Goal: Information Seeking & Learning: Check status

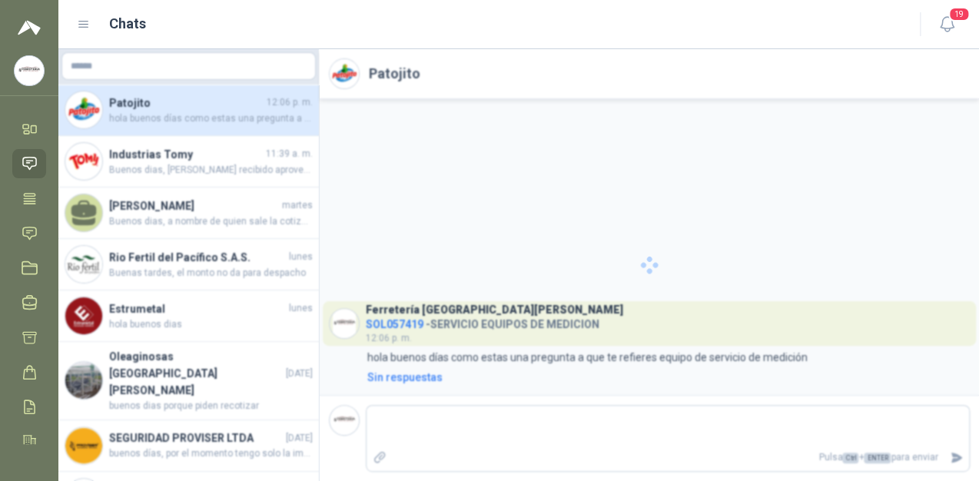
click at [34, 159] on icon at bounding box center [30, 163] width 16 height 16
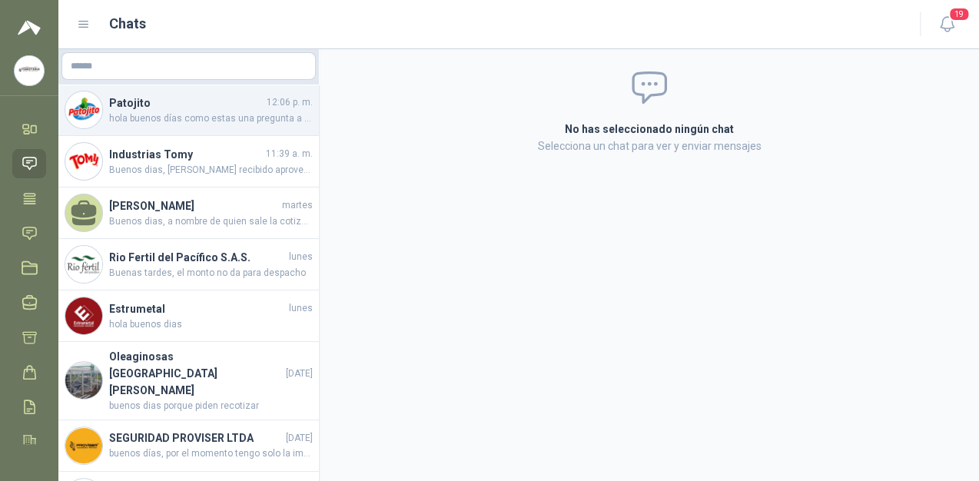
click at [189, 91] on div "Patojito 12:06 p. m. hola buenos días como estas una pregunta a que te refieres…" at bounding box center [188, 109] width 260 height 51
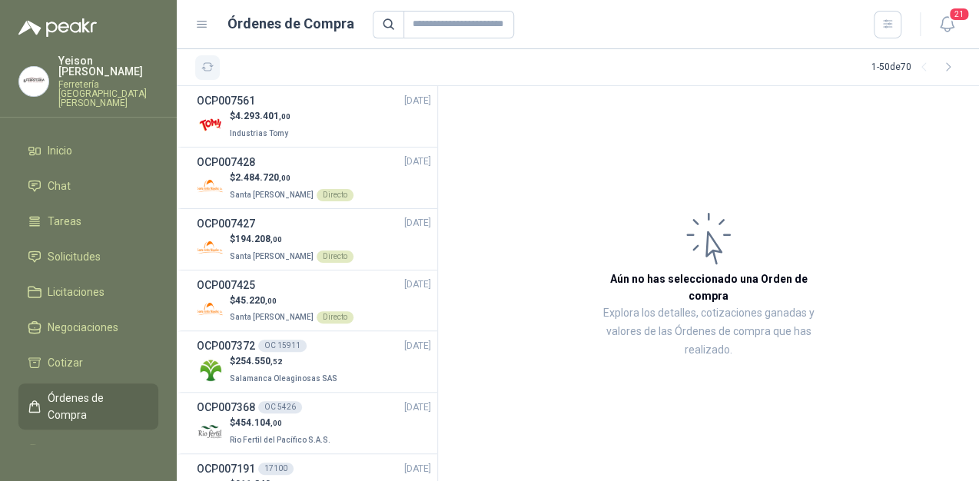
click at [202, 69] on icon "button" at bounding box center [207, 67] width 13 height 13
click at [209, 68] on icon "button" at bounding box center [207, 67] width 13 height 13
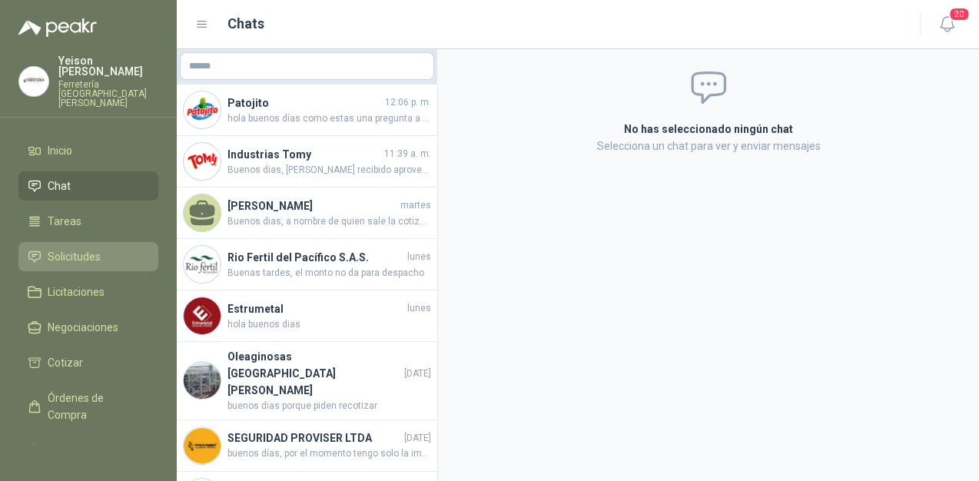
click at [89, 248] on span "Solicitudes" at bounding box center [74, 256] width 53 height 17
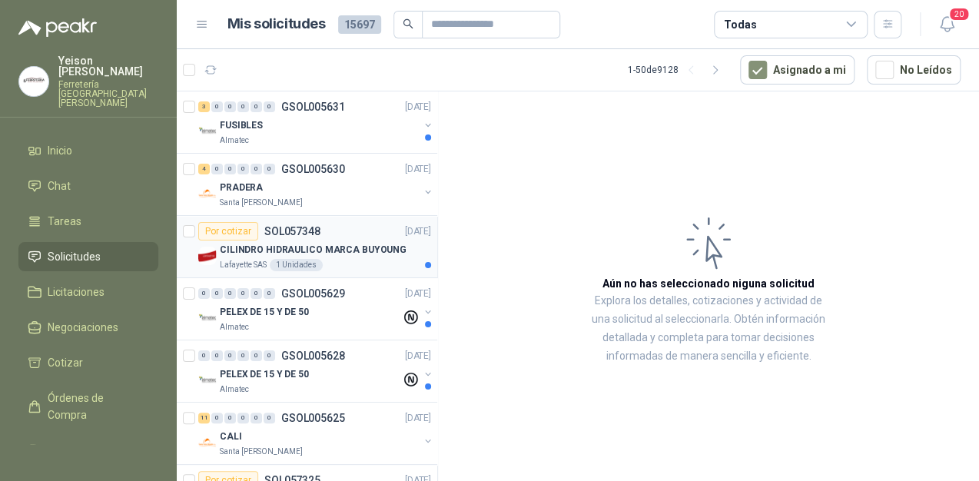
click at [341, 240] on div "CILINDRO HIDRAULICO MARCA BUYOUNG" at bounding box center [325, 249] width 211 height 18
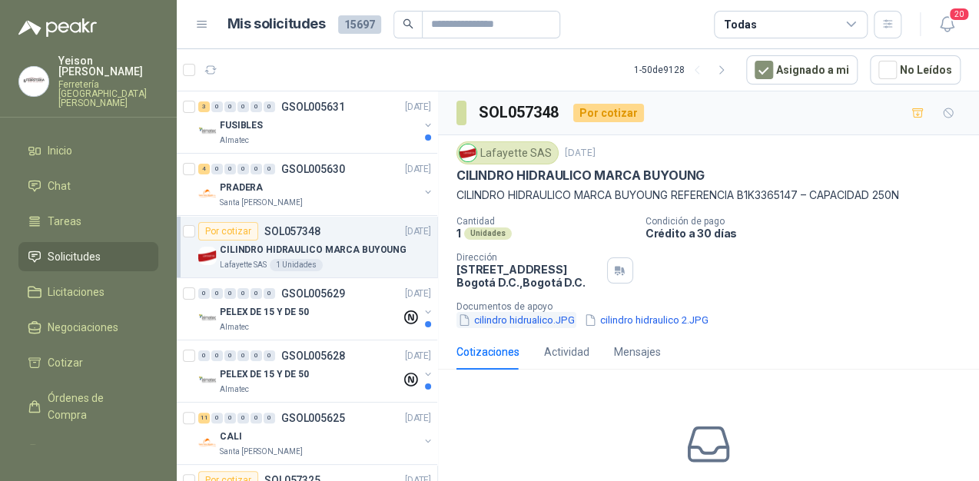
click at [496, 323] on button "cilindro hidrualico.JPG" at bounding box center [516, 320] width 120 height 16
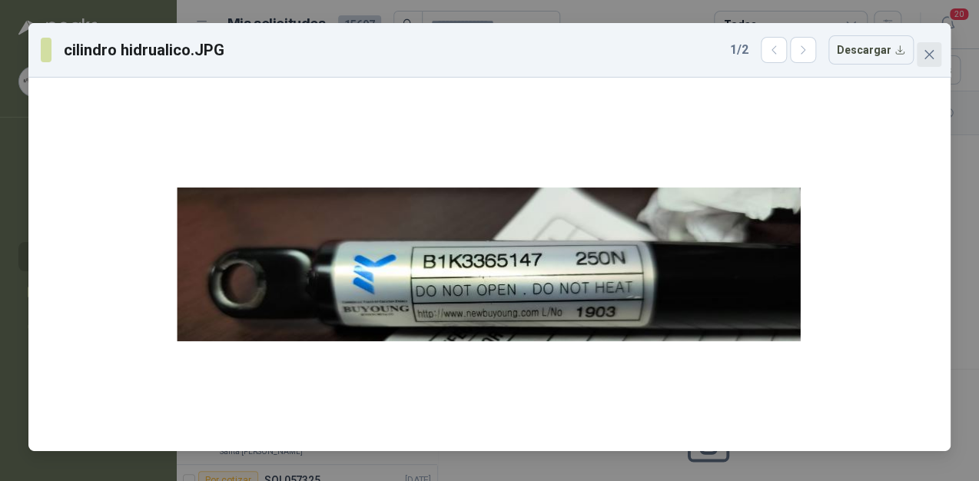
click at [923, 60] on icon "close" at bounding box center [928, 54] width 12 height 12
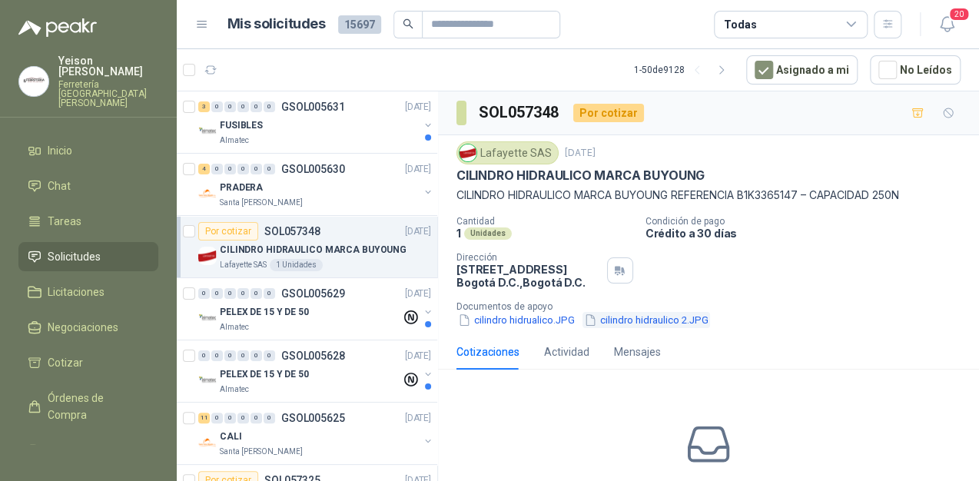
click at [618, 313] on button "cilindro hidraulico 2.JPG" at bounding box center [646, 320] width 128 height 16
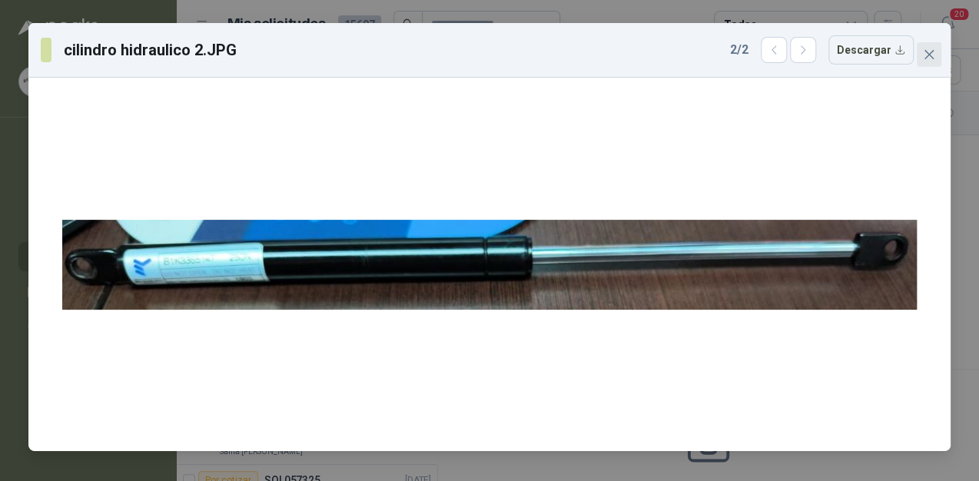
click at [925, 53] on icon "close" at bounding box center [928, 54] width 12 height 12
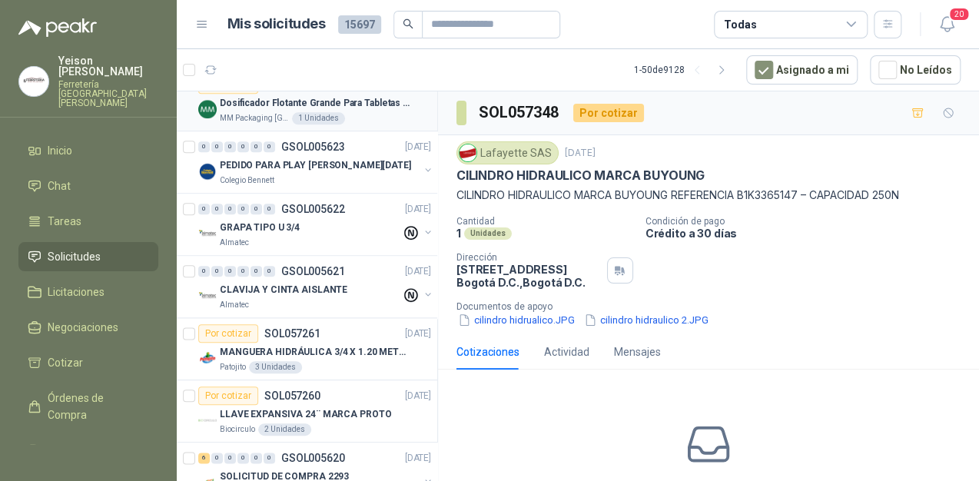
scroll to position [737, 0]
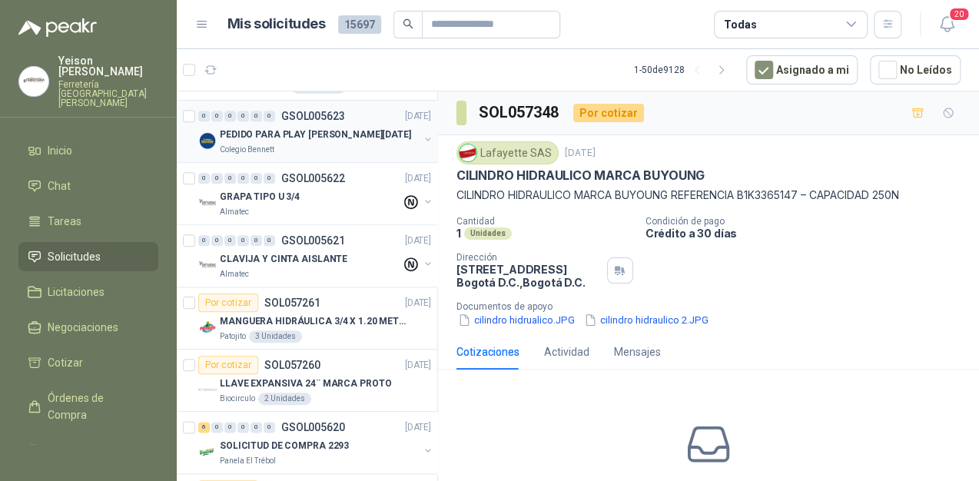
click at [364, 135] on div "PEDIDO PARA PLAY DE NAVIDAD" at bounding box center [319, 134] width 199 height 18
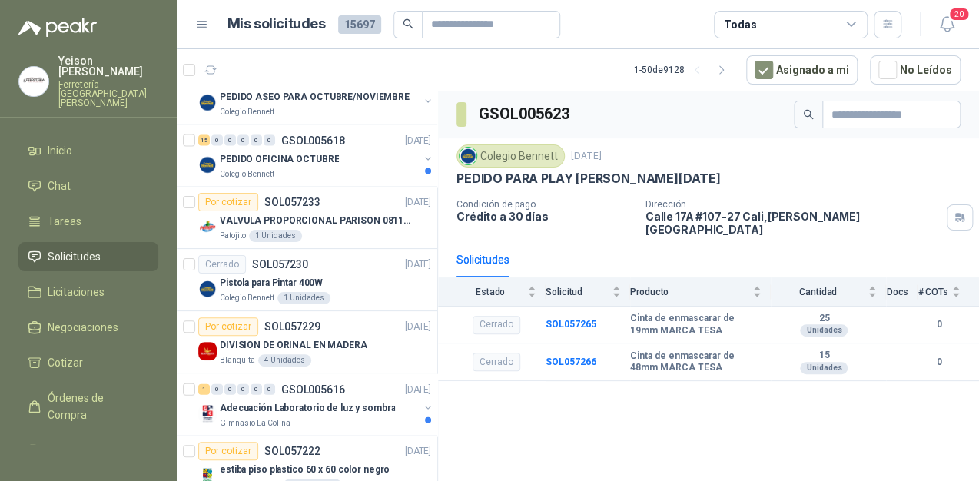
scroll to position [1290, 0]
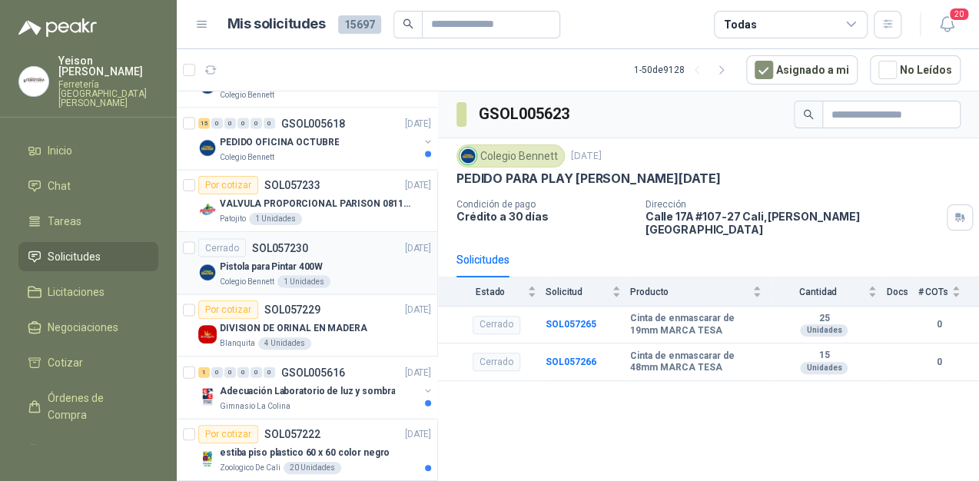
click at [295, 259] on p "Pistola para Pintar 400W" at bounding box center [271, 266] width 103 height 15
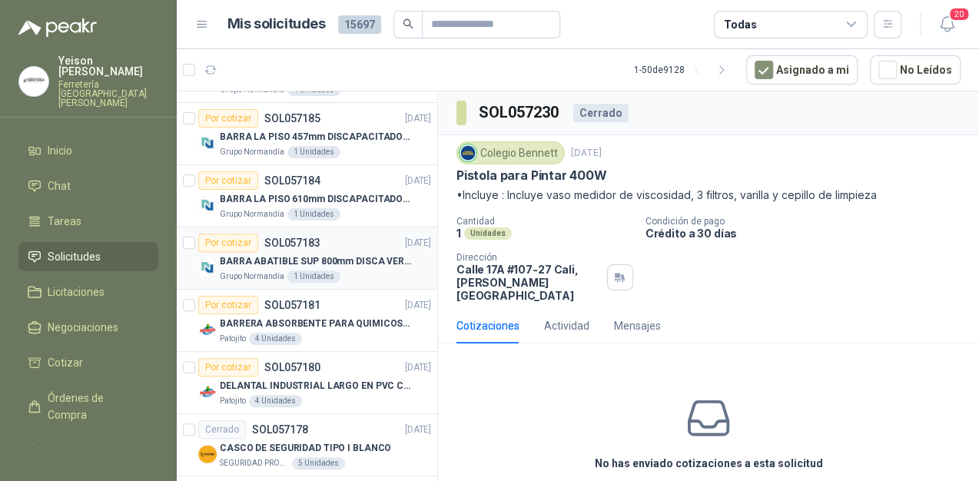
scroll to position [2730, 0]
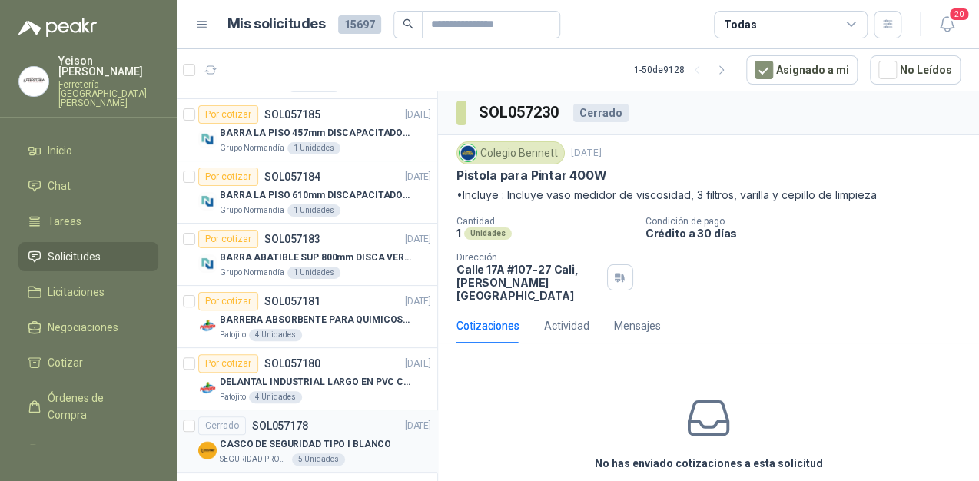
click at [304, 423] on div "Cerrado SOL057178" at bounding box center [253, 425] width 110 height 18
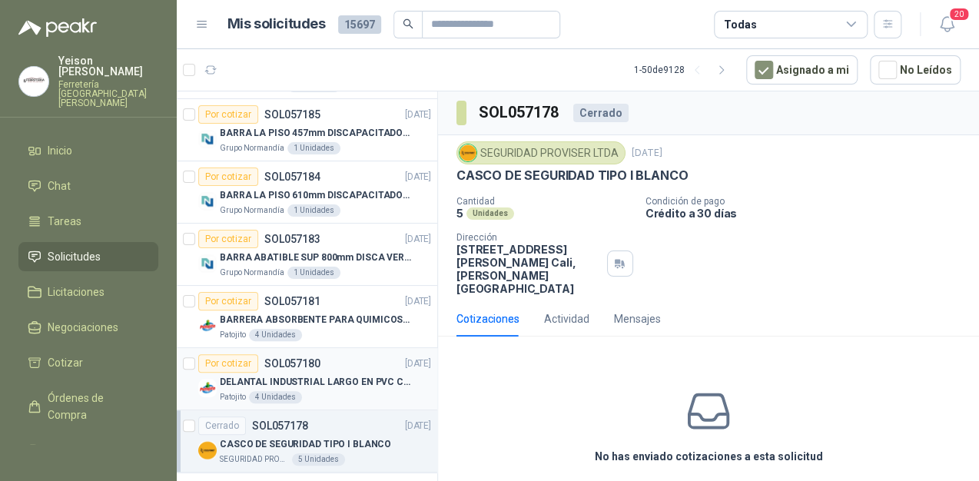
click at [293, 358] on p "SOL057180" at bounding box center [292, 363] width 56 height 11
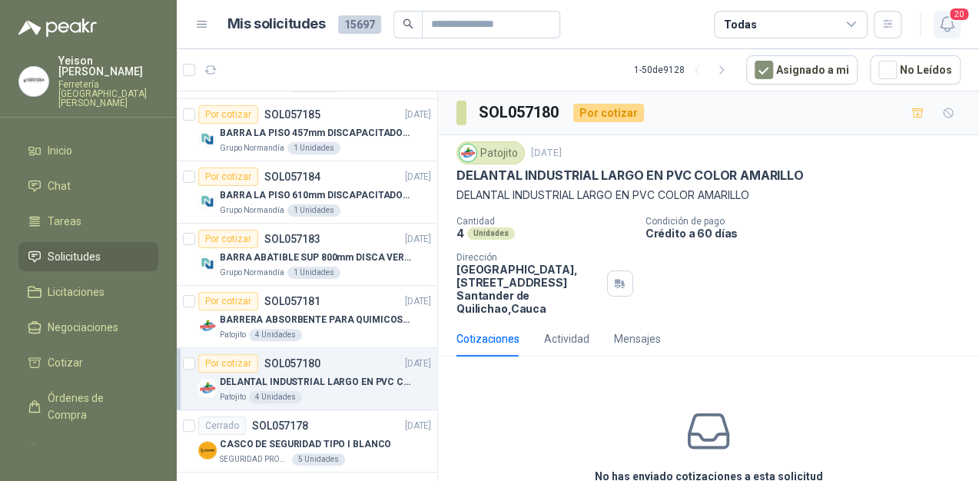
click at [953, 26] on icon "button" at bounding box center [946, 24] width 19 height 19
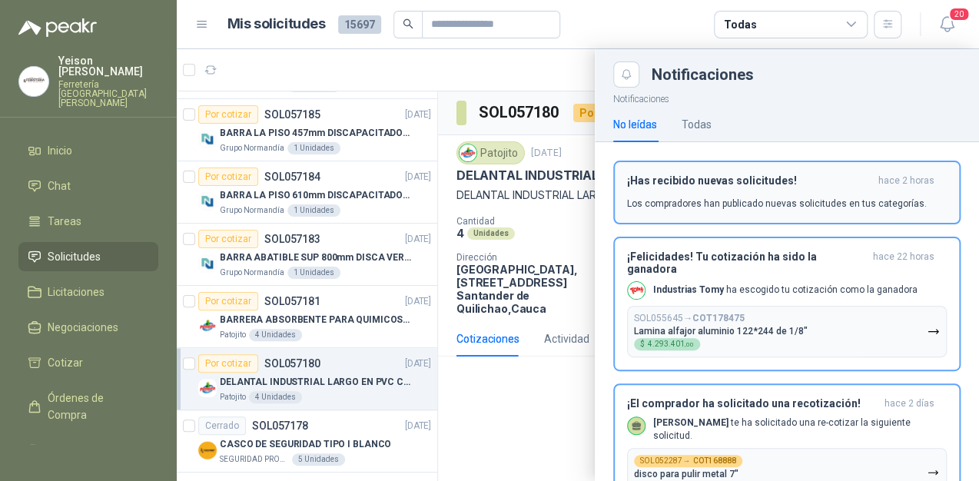
click at [790, 169] on button "¡Has recibido nuevas solicitudes! hace 2 horas Los compradores han publicado nu…" at bounding box center [786, 193] width 347 height 64
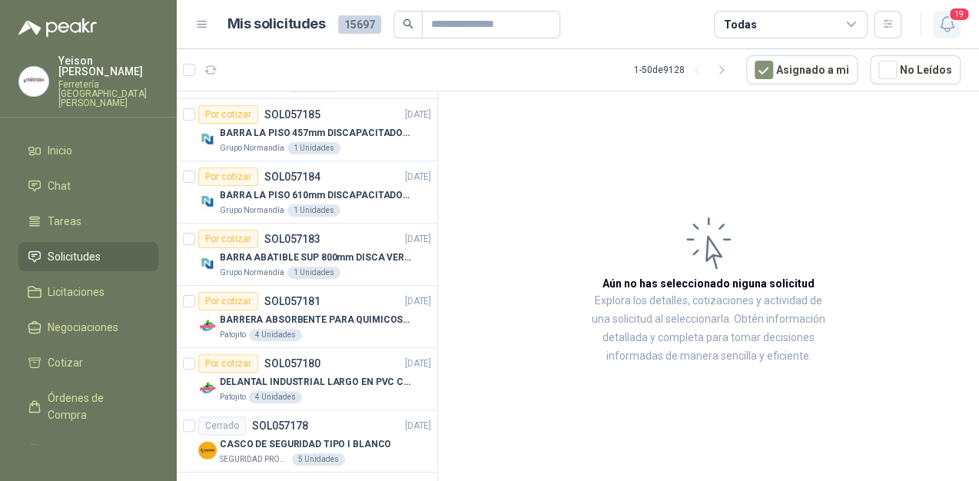
click at [955, 28] on button "19" at bounding box center [946, 25] width 28 height 28
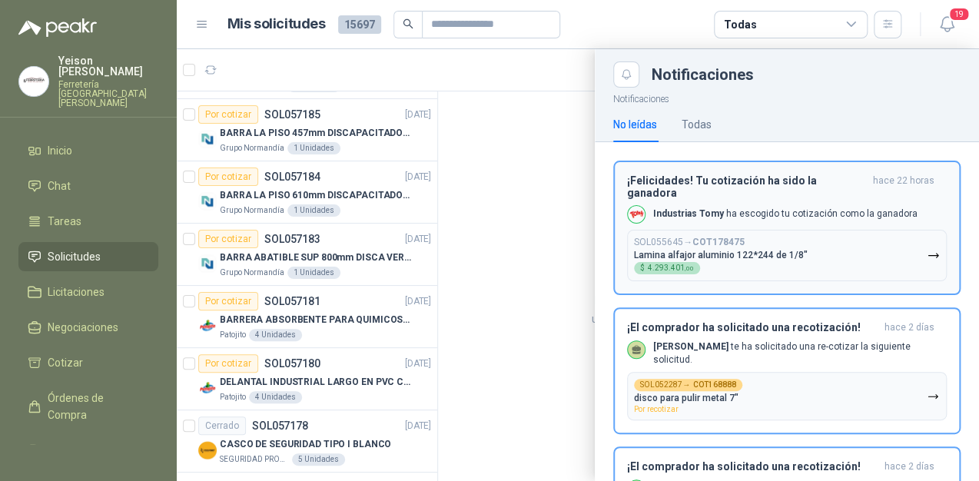
drag, startPoint x: 823, startPoint y: 203, endPoint x: 912, endPoint y: 89, distance: 144.4
click at [823, 207] on p "Industrias Tomy ha escogido tu cotización como la ganadora" at bounding box center [785, 213] width 264 height 13
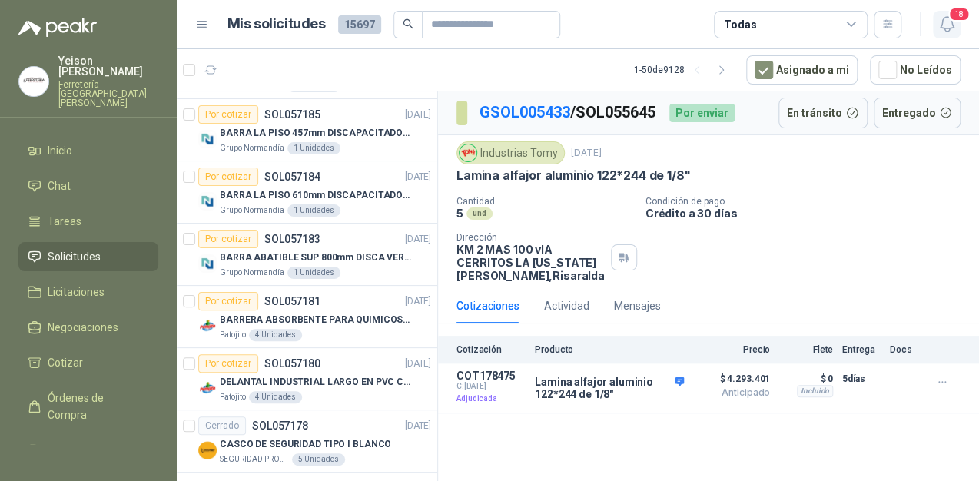
click at [956, 22] on button "18" at bounding box center [946, 25] width 28 height 28
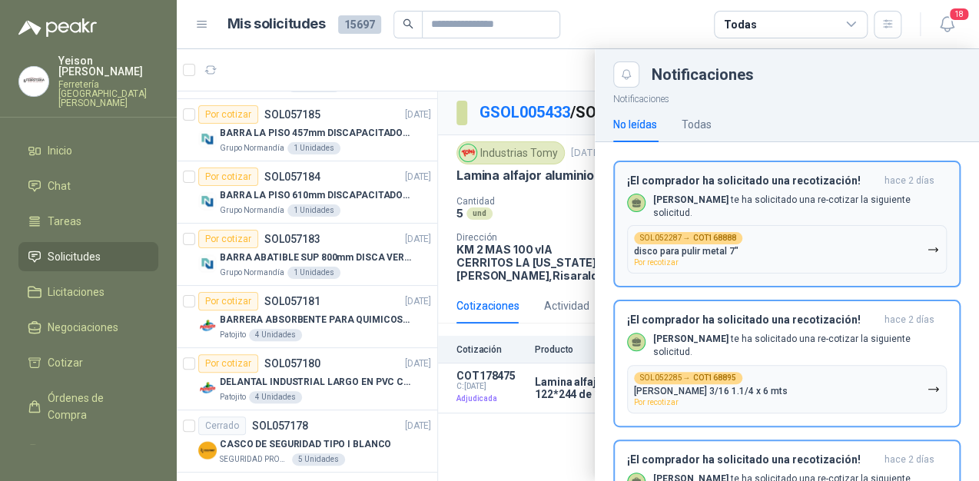
click at [823, 207] on p "Julian Vicente Holguin te ha solicitado una re-cotizar la siguiente solicitud." at bounding box center [799, 207] width 293 height 26
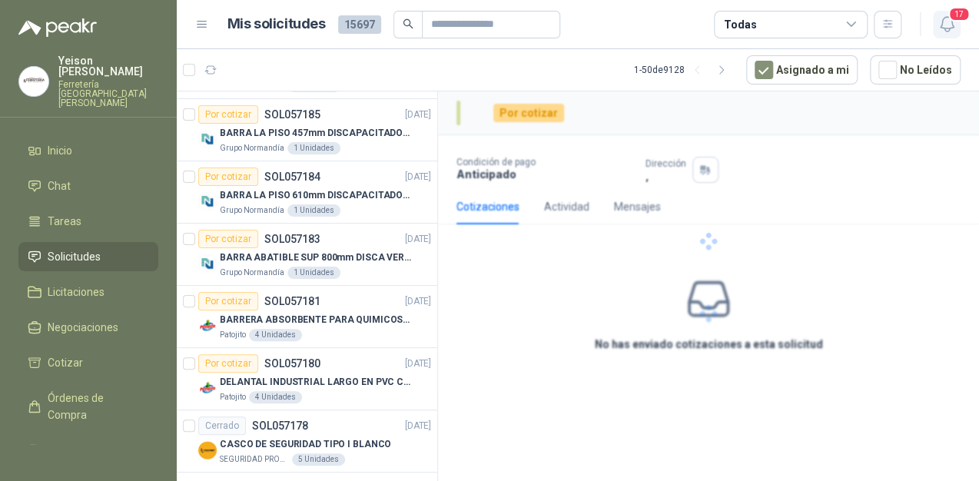
click at [946, 25] on icon "button" at bounding box center [946, 24] width 19 height 19
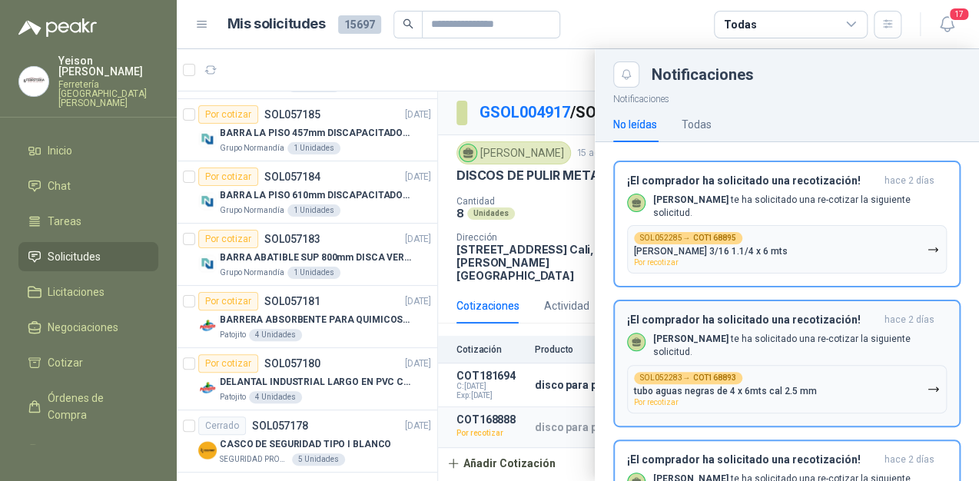
click at [840, 230] on button "SOL052285 → COT168895 Angulo de hierro 3/16 1.1/4 x 6 mts Por recotizar" at bounding box center [787, 249] width 320 height 48
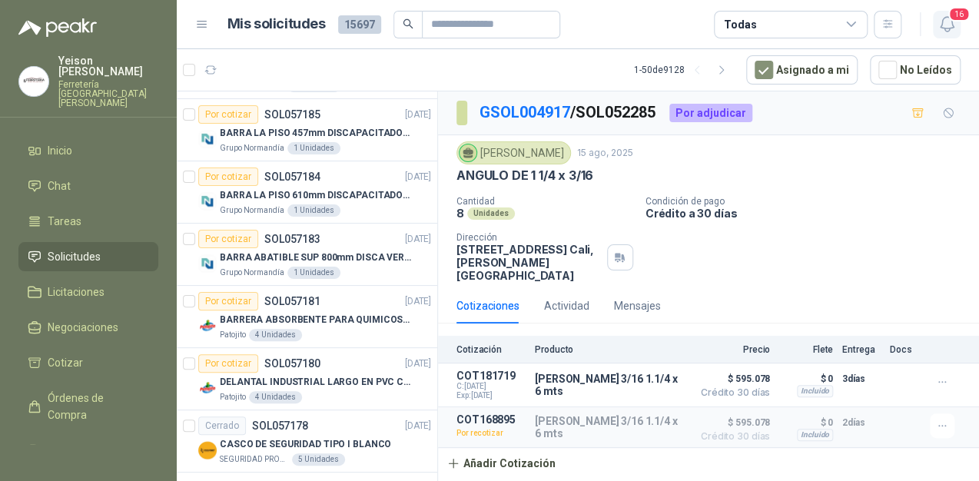
click at [952, 18] on span "16" at bounding box center [959, 14] width 22 height 15
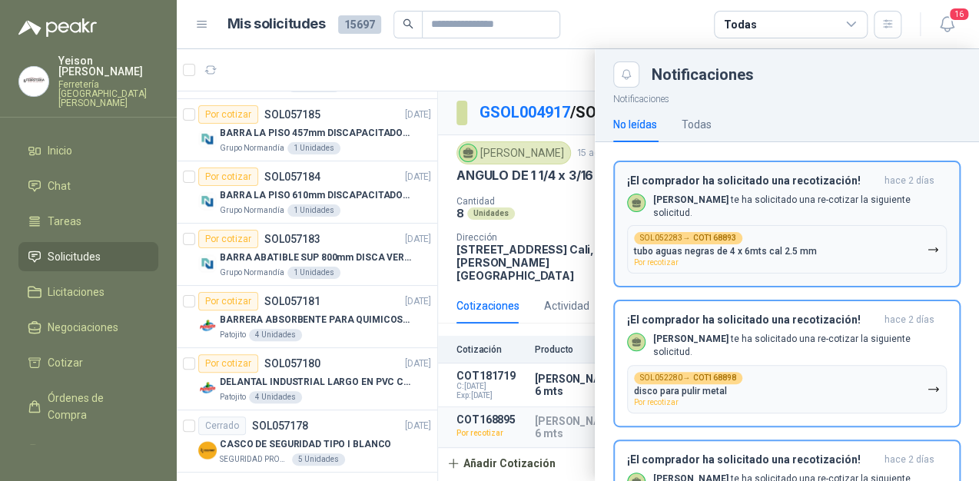
click at [836, 206] on p "Julian Vicente Holguin te ha solicitado una re-cotizar la siguiente solicitud." at bounding box center [799, 207] width 293 height 26
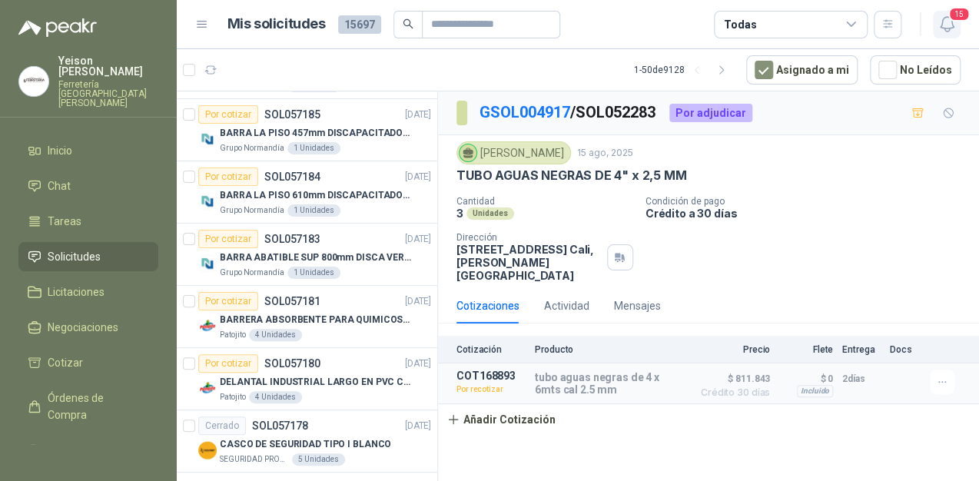
click at [946, 25] on icon "button" at bounding box center [946, 24] width 19 height 19
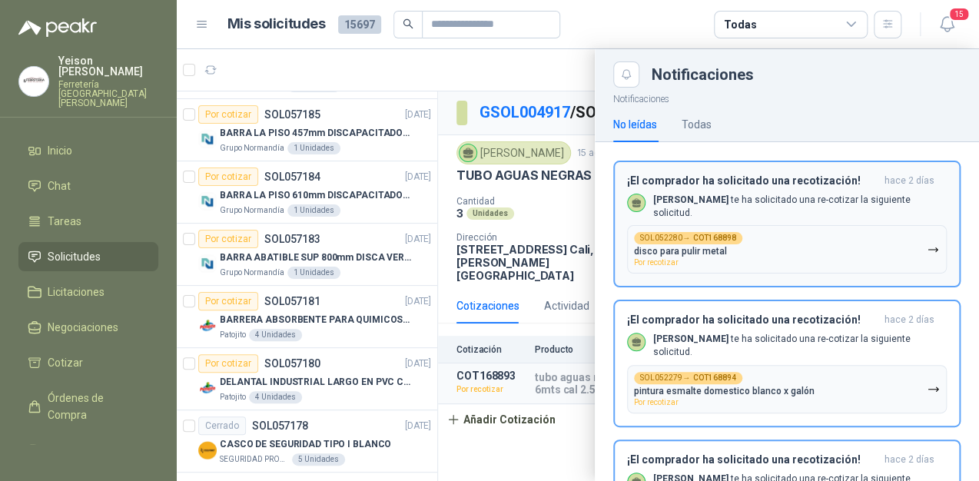
click at [820, 230] on button "SOL052280 → COT168898 disco para pulir metal Por recotizar" at bounding box center [787, 249] width 320 height 48
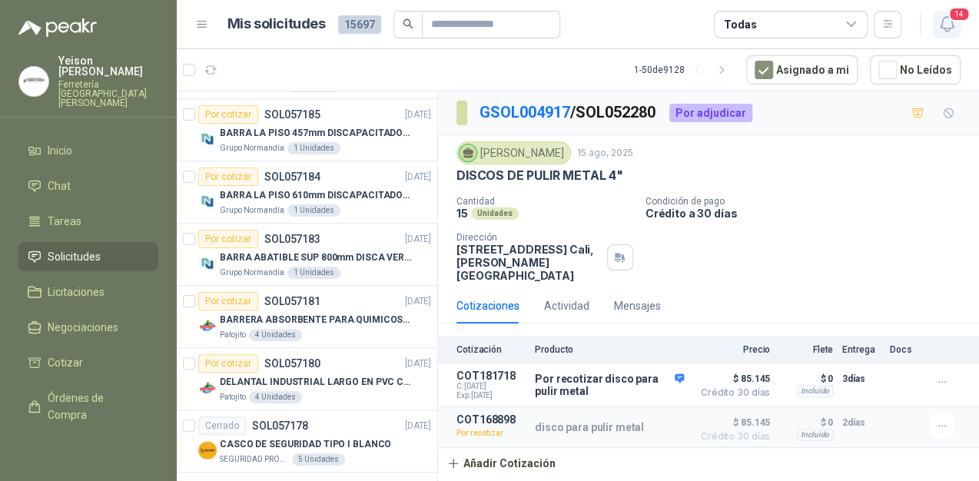
click at [951, 17] on span "14" at bounding box center [959, 14] width 22 height 15
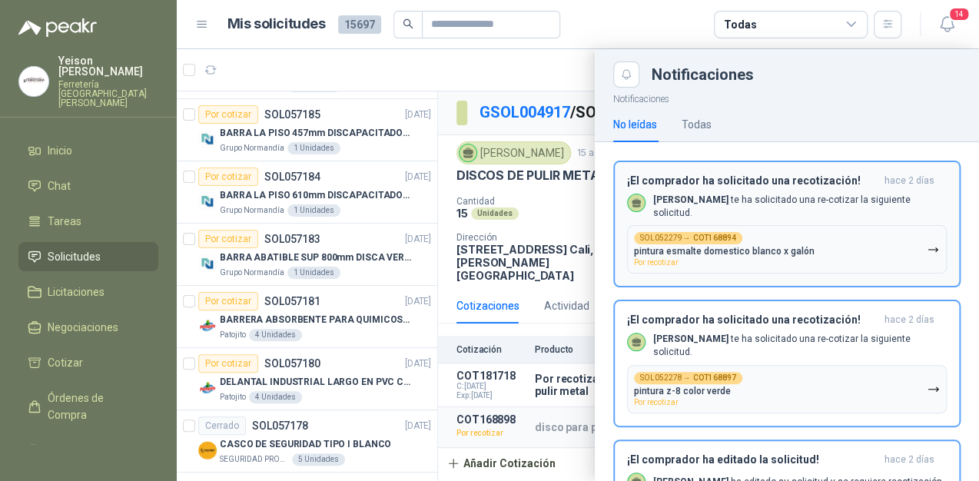
click at [863, 256] on button "SOL052279 → COT168894 pintura esmalte domestico blanco x galón Por recotizar" at bounding box center [787, 249] width 320 height 48
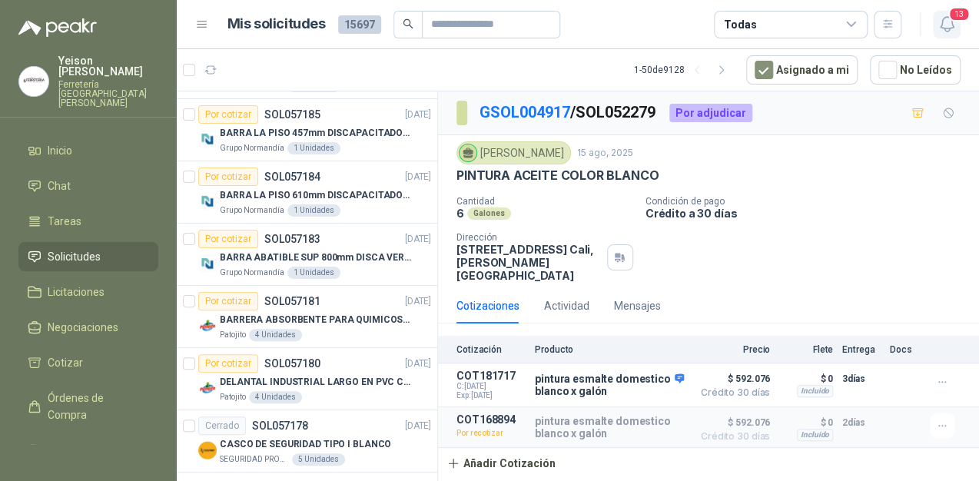
click at [945, 18] on icon "button" at bounding box center [946, 24] width 19 height 19
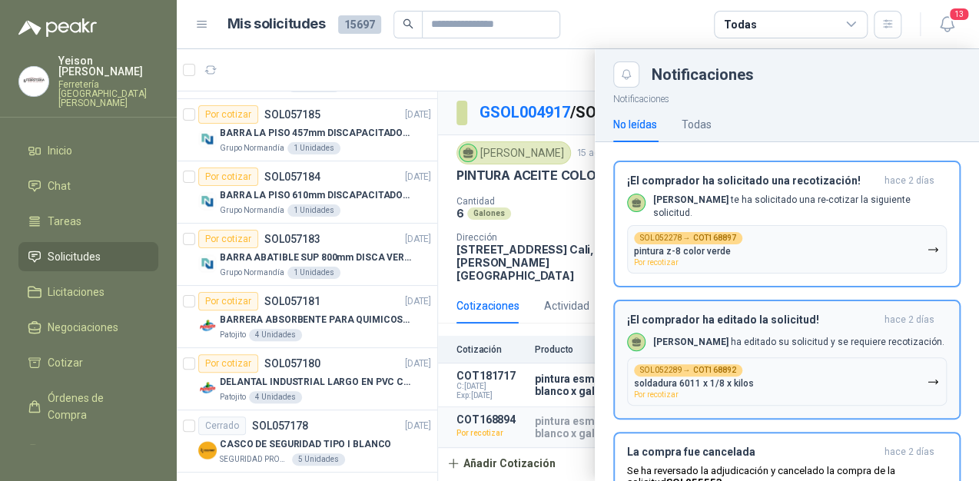
click at [826, 218] on div "¡El comprador ha solicitado una recotización! hace 2 días Julian Vicente Holgui…" at bounding box center [787, 224] width 320 height 100
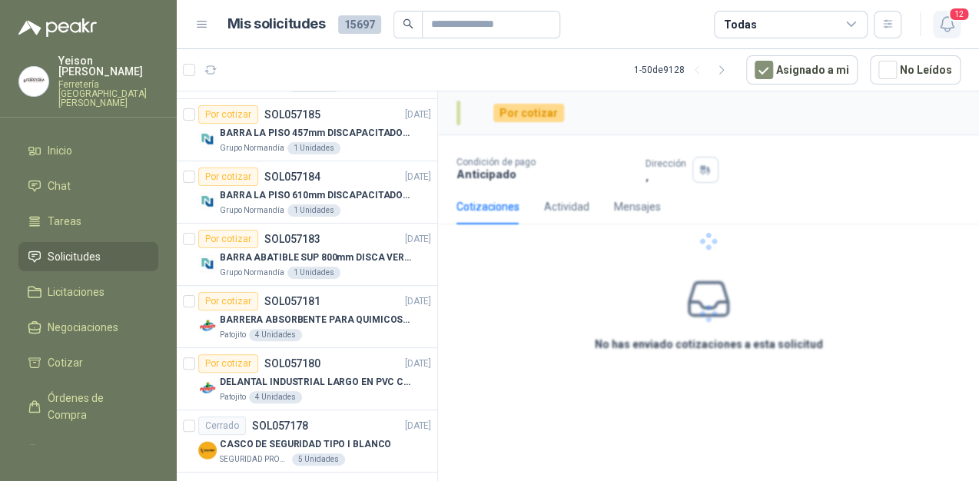
click at [942, 28] on icon "button" at bounding box center [945, 24] width 13 height 15
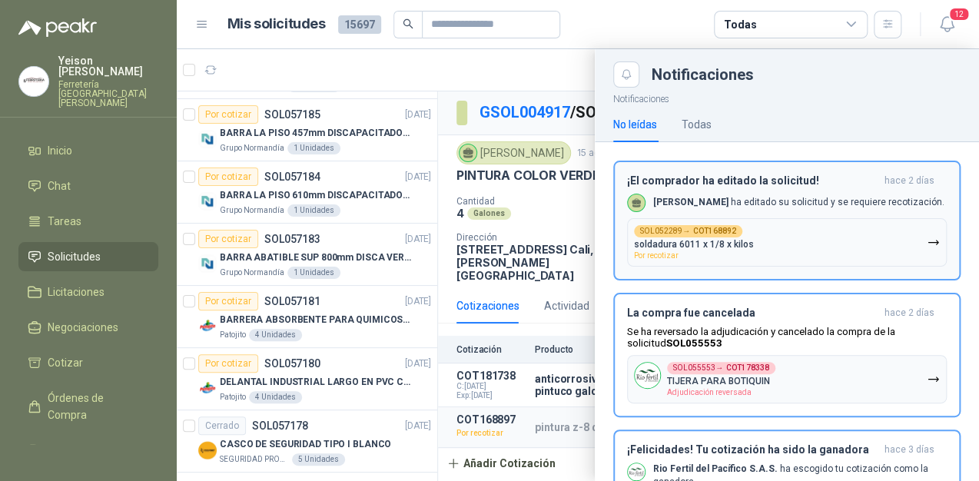
click at [813, 209] on p "Julian Vicente Holguin ha editado su solicitud y se requiere recotización." at bounding box center [798, 202] width 291 height 13
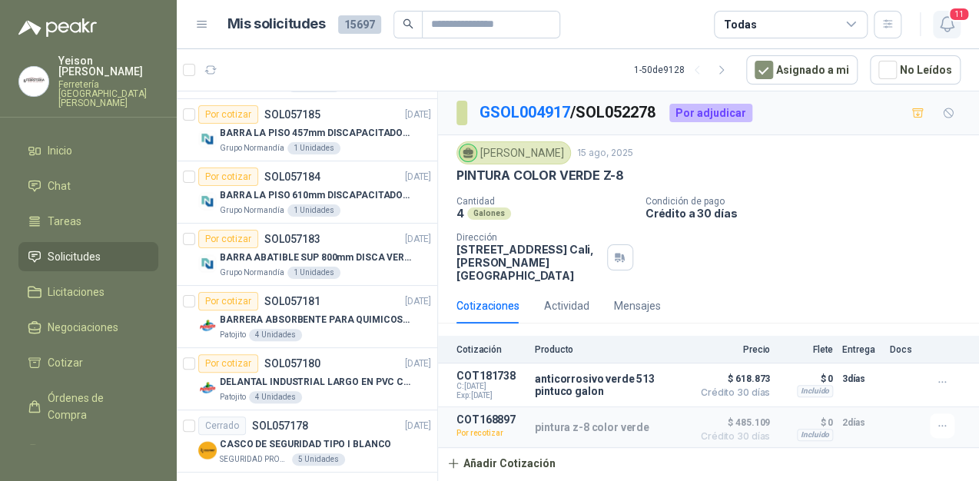
click at [952, 20] on span "11" at bounding box center [959, 14] width 22 height 15
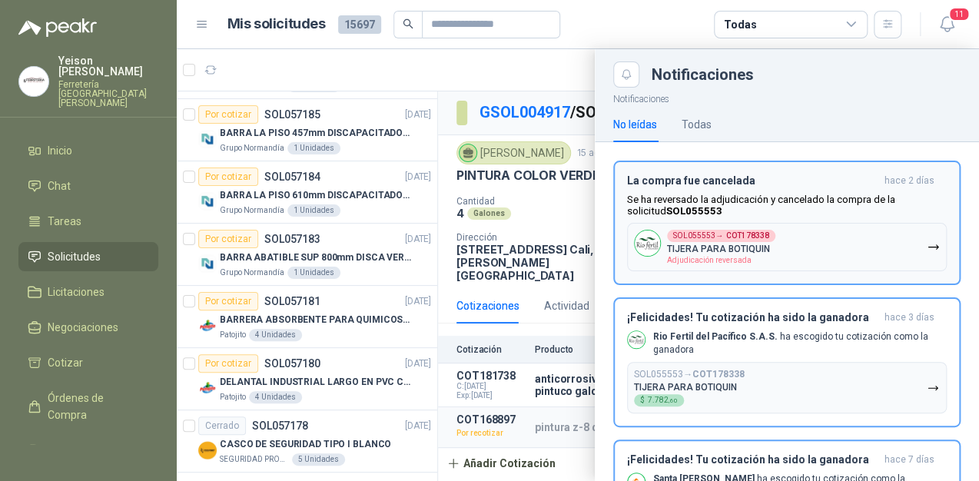
click at [833, 197] on p "Se ha reversado la adjudicación y cancelado la compra de la solicitud SOL055553" at bounding box center [787, 205] width 320 height 23
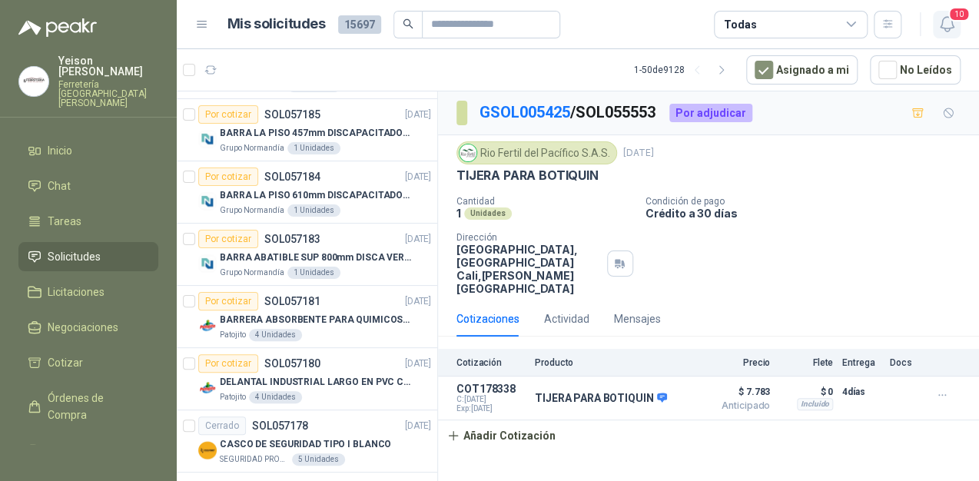
click at [949, 18] on span "10" at bounding box center [959, 14] width 22 height 15
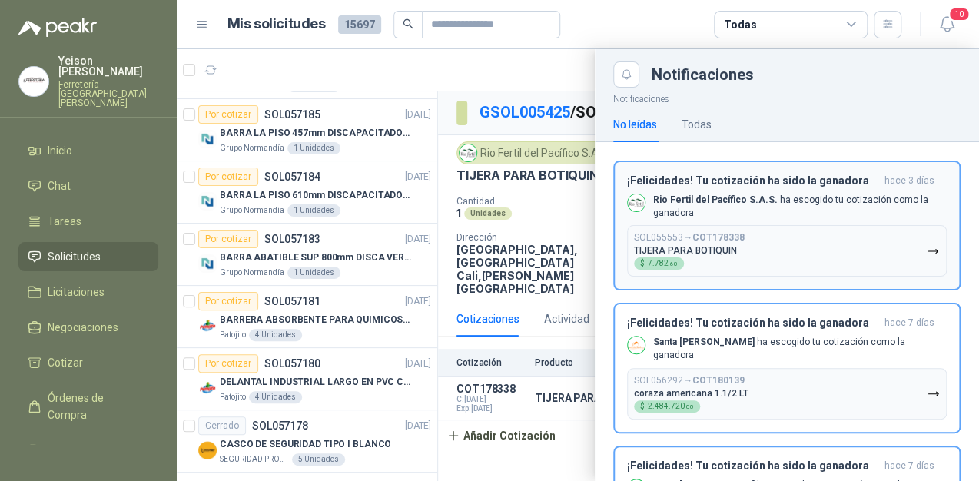
click at [805, 215] on p "Rio Fertil del Pacífico S.A.S. ha escogido tu cotización como la ganadora" at bounding box center [799, 207] width 293 height 26
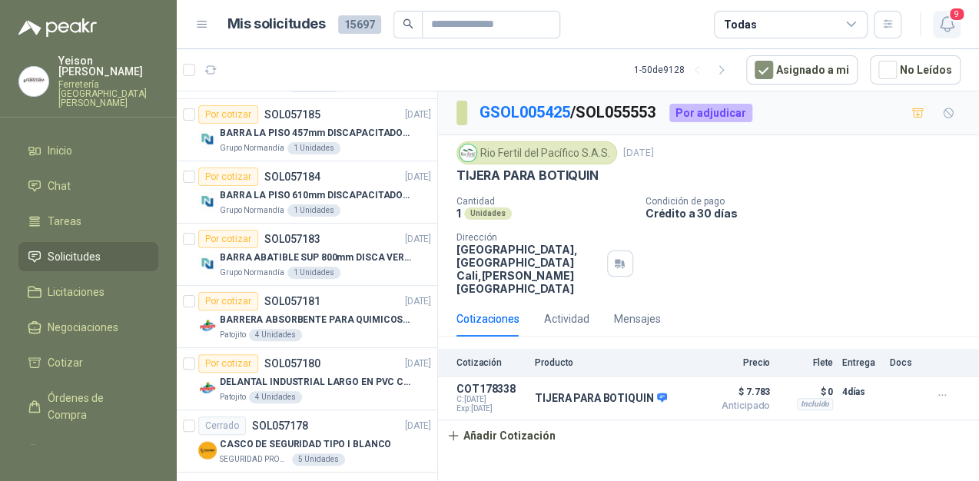
click at [952, 18] on span "9" at bounding box center [956, 14] width 17 height 15
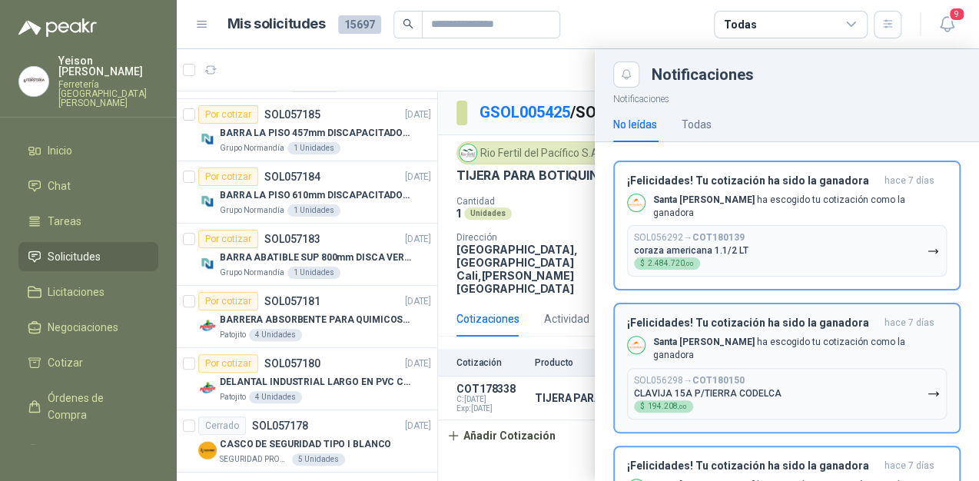
click at [866, 204] on p "Santa Anita Napoles ha escogido tu cotización como la ganadora" at bounding box center [799, 207] width 293 height 26
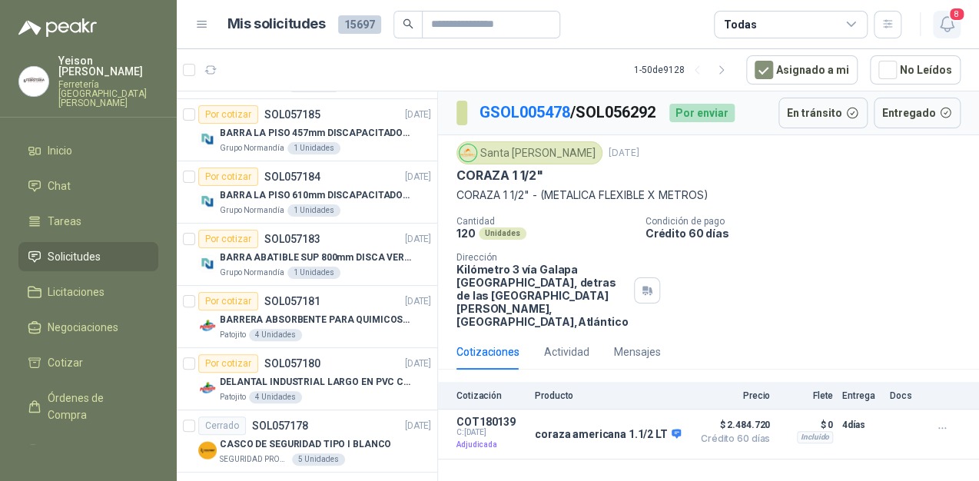
click at [952, 28] on icon "button" at bounding box center [946, 24] width 19 height 19
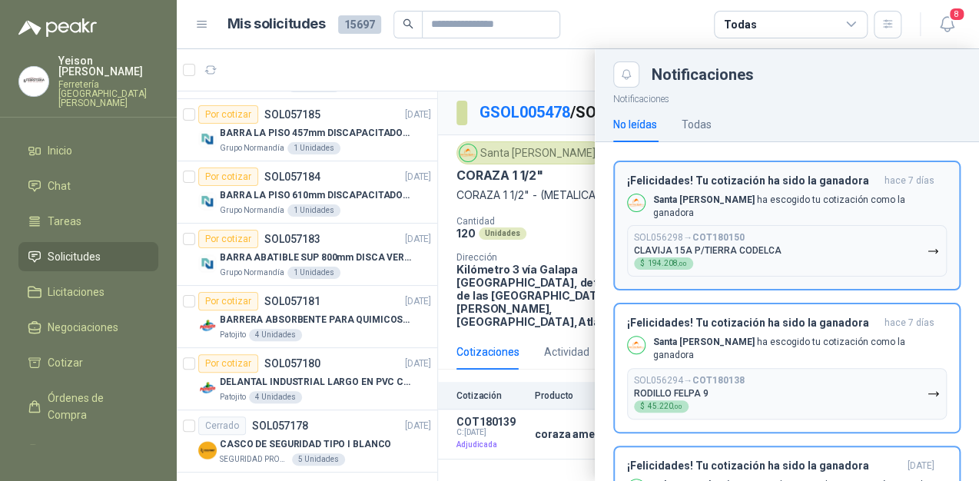
click at [851, 209] on div "Santa Anita Napoles ha escogido tu cotización como la ganadora" at bounding box center [787, 207] width 320 height 26
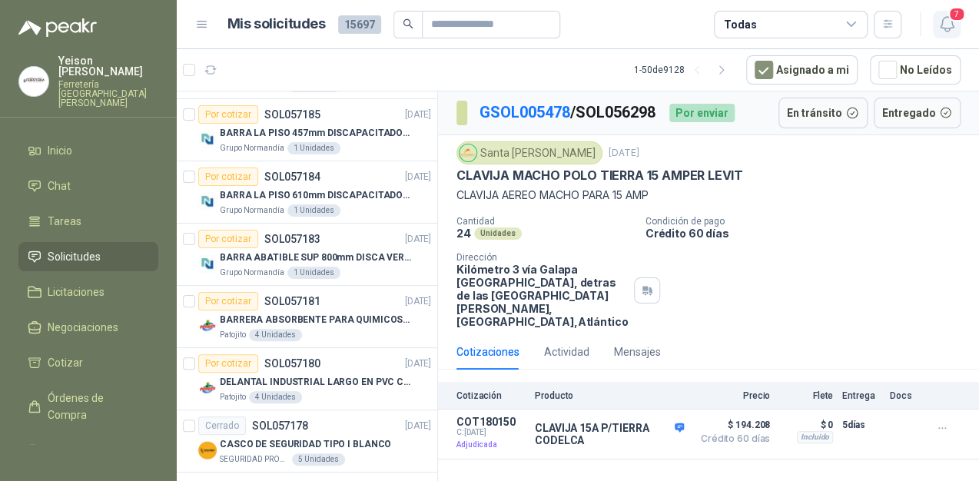
click at [946, 26] on icon "button" at bounding box center [946, 24] width 19 height 19
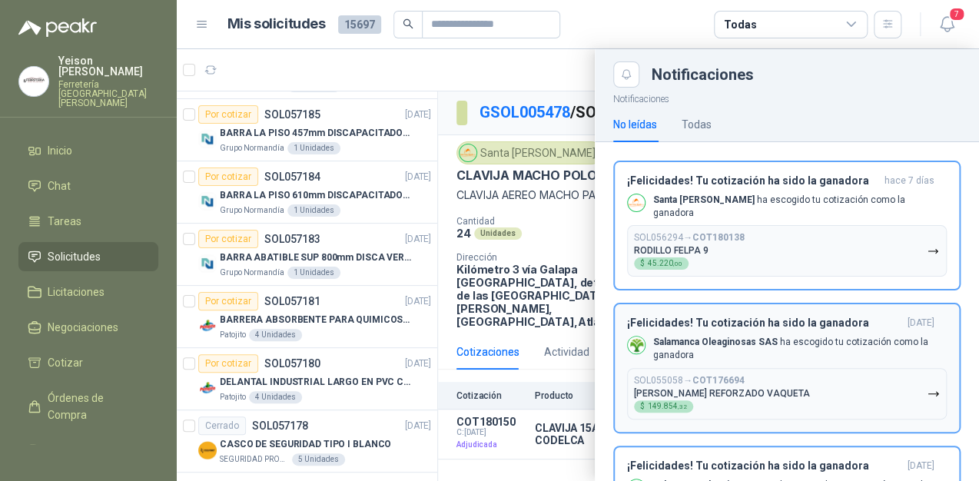
click at [822, 237] on button "SOL056294 → COT180138 RODILLO FELPA 9 $ 45.220 ,00" at bounding box center [787, 250] width 320 height 51
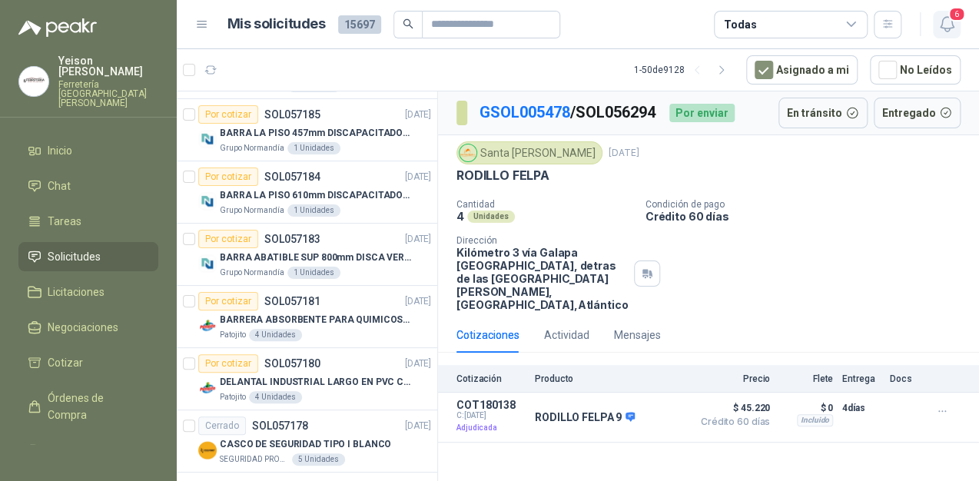
click at [949, 15] on span "6" at bounding box center [956, 14] width 17 height 15
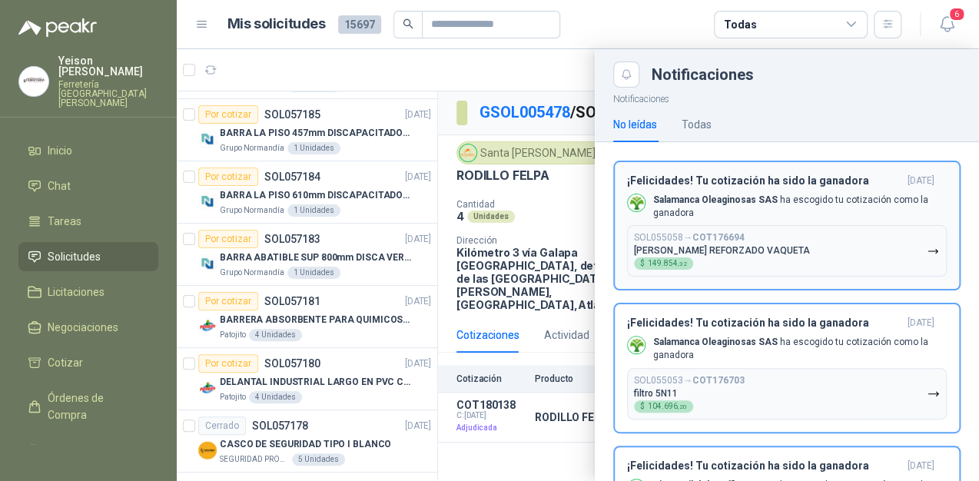
click at [824, 205] on p "Salamanca Oleaginosas SAS ha escogido tu cotización como la ganadora" at bounding box center [799, 207] width 293 height 26
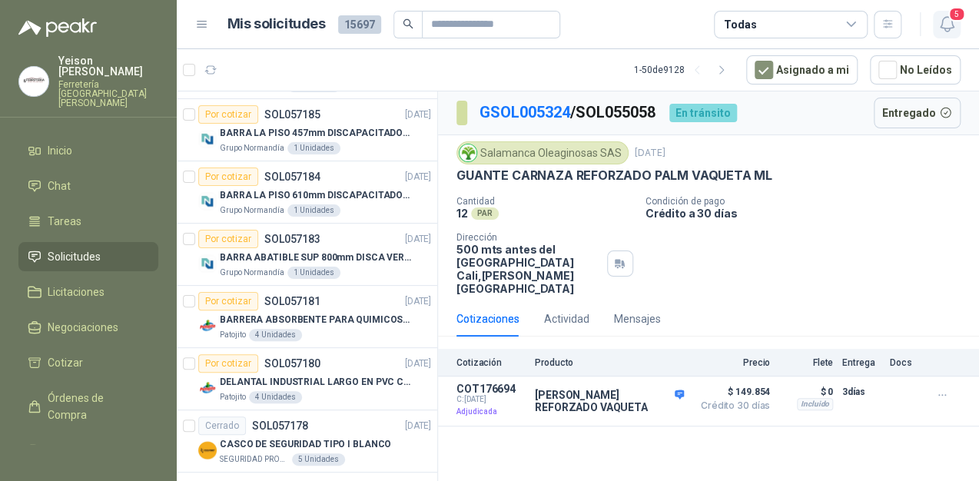
click at [943, 22] on icon "button" at bounding box center [946, 24] width 19 height 19
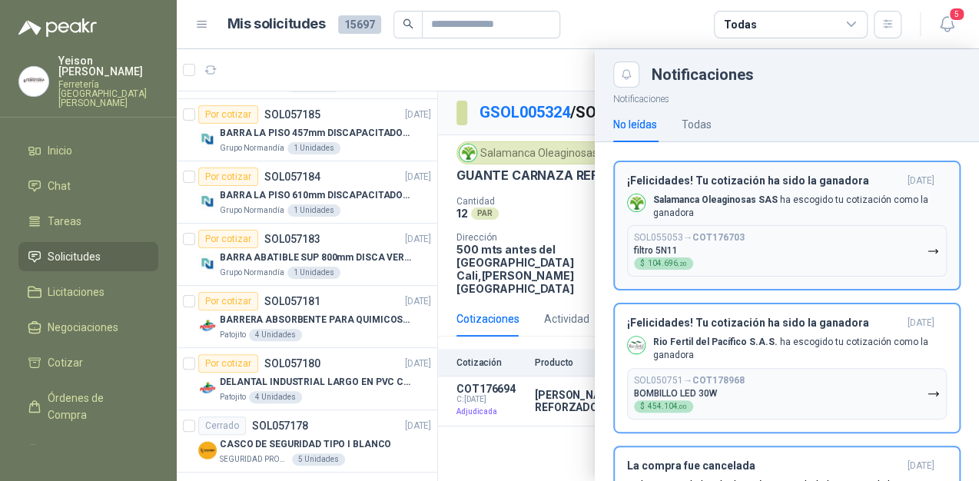
click at [814, 205] on p "Salamanca Oleaginosas SAS ha escogido tu cotización como la ganadora" at bounding box center [799, 207] width 293 height 26
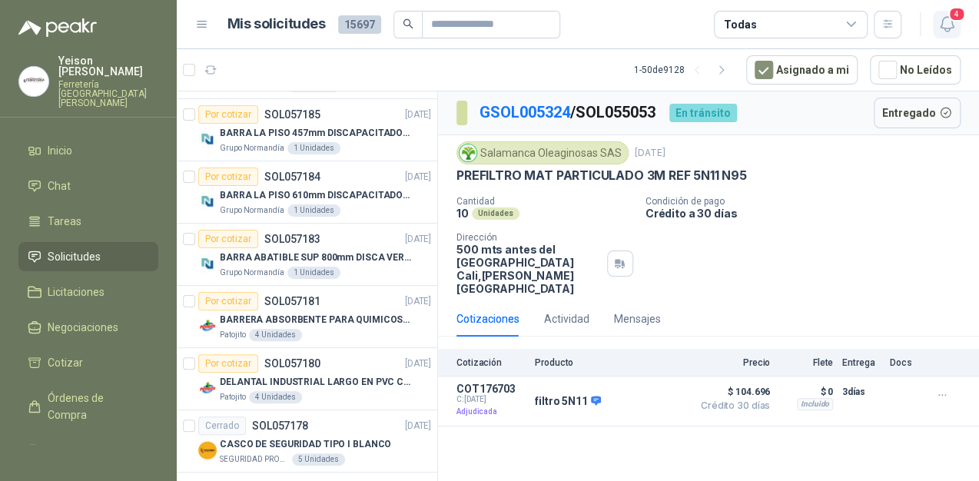
click at [946, 25] on icon "button" at bounding box center [946, 24] width 19 height 19
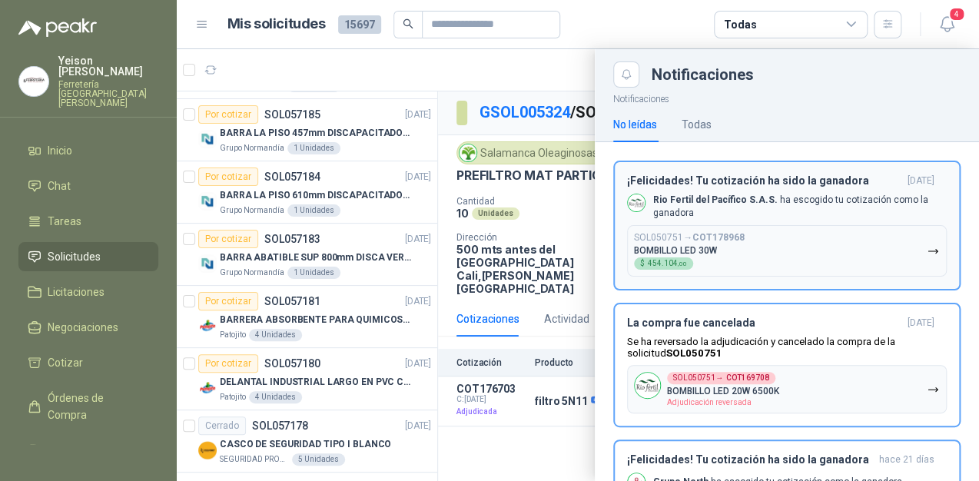
click at [833, 190] on div "¡Felicidades! Tu cotización ha sido la ganadora hace 9 días Rio Fertil del Pací…" at bounding box center [787, 225] width 320 height 103
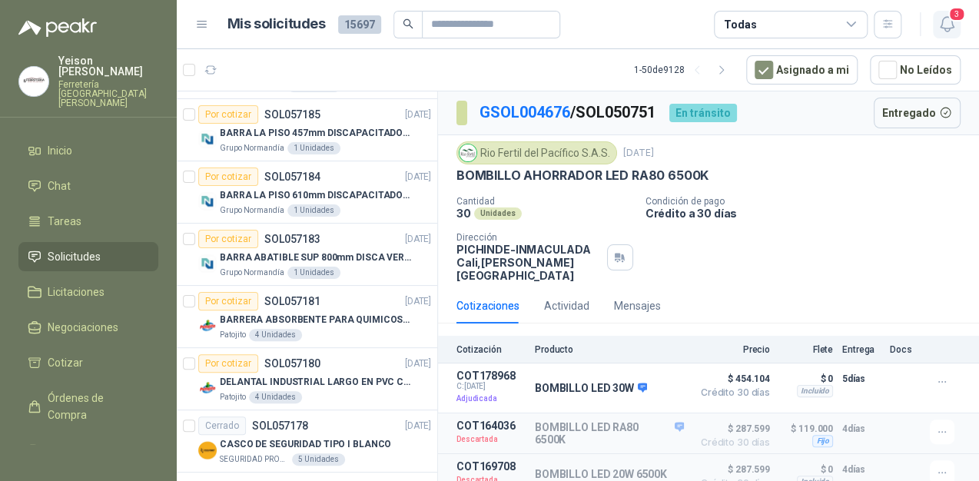
click at [949, 24] on icon "button" at bounding box center [946, 24] width 19 height 19
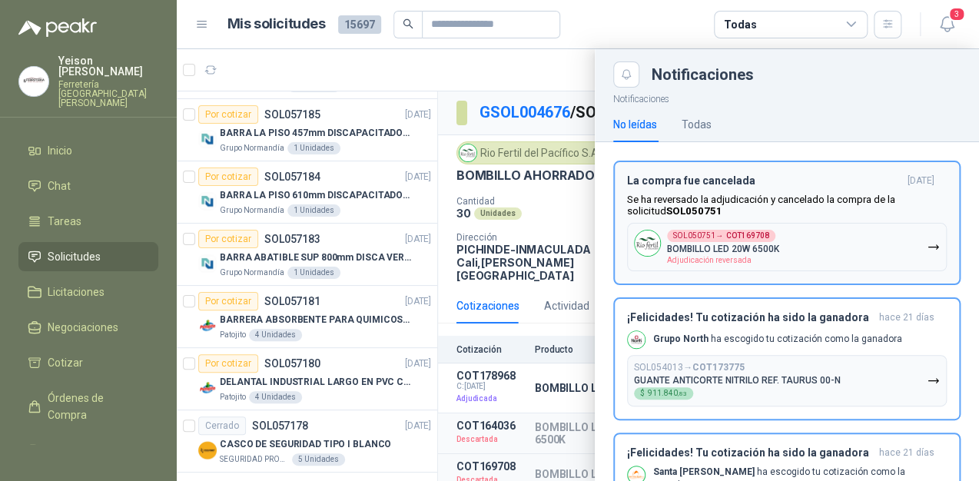
click at [882, 221] on div "La compra fue cancelada hace 9 días Se ha reversado la adjudicación y cancelado…" at bounding box center [787, 222] width 320 height 97
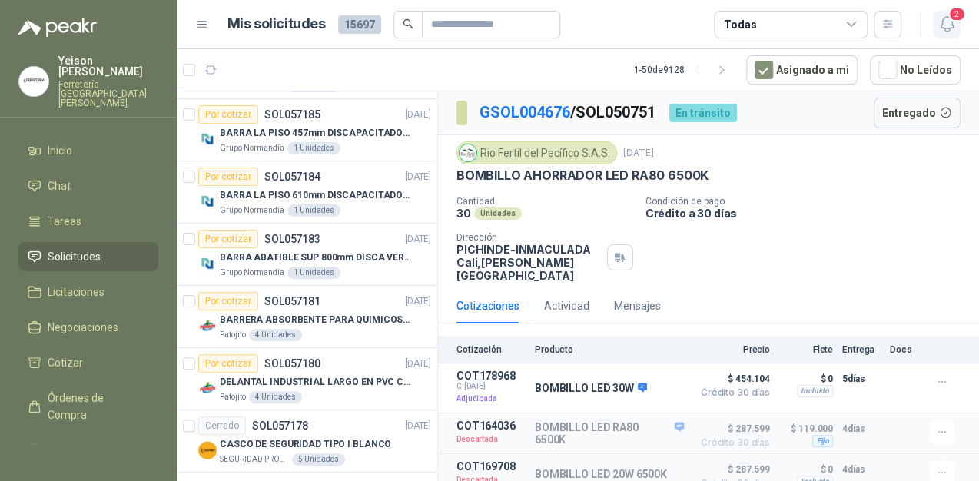
click at [952, 22] on icon "button" at bounding box center [946, 24] width 19 height 19
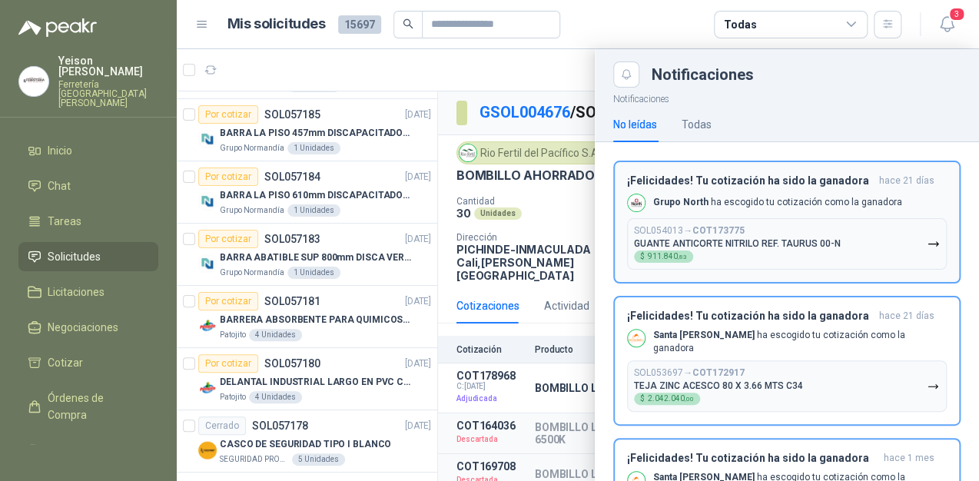
click at [844, 210] on div "Grupo North ha escogido tu cotización como la ganadora" at bounding box center [764, 203] width 275 height 18
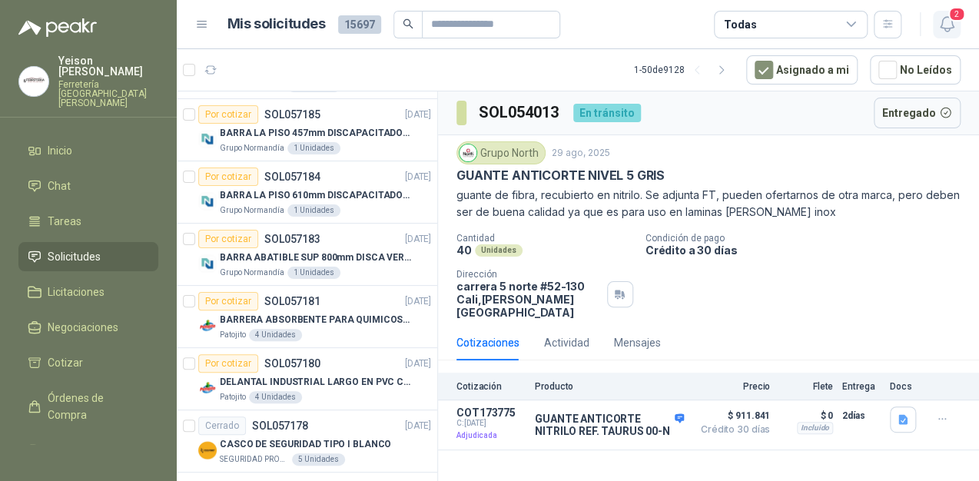
click at [955, 22] on icon "button" at bounding box center [946, 24] width 19 height 19
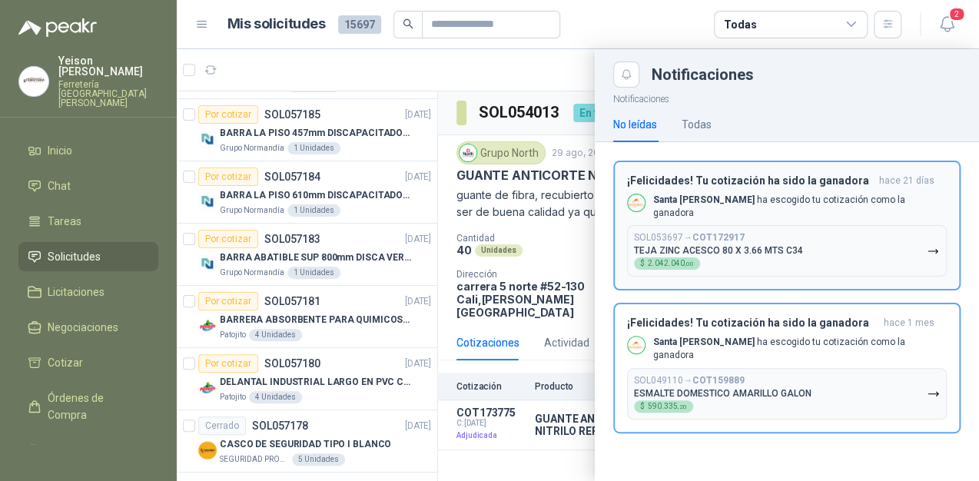
click at [846, 180] on h3 "¡Felicidades! Tu cotización ha sido la ganadora" at bounding box center [750, 180] width 246 height 13
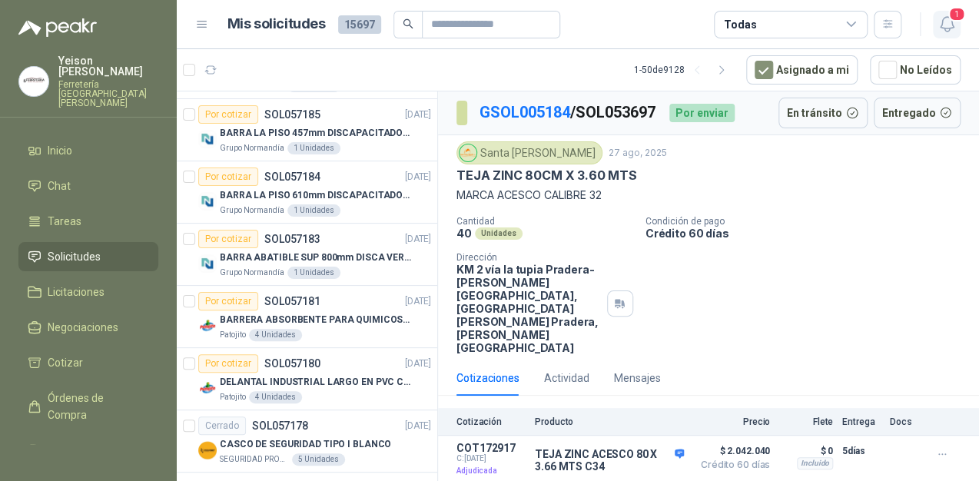
click at [951, 24] on icon "button" at bounding box center [945, 24] width 13 height 15
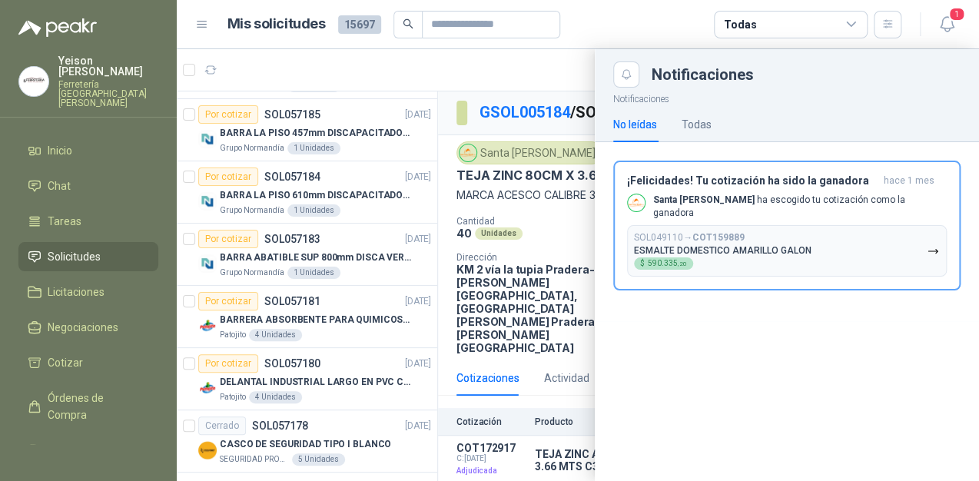
click at [869, 198] on p "Santa Anita Napoles ha escogido tu cotización como la ganadora" at bounding box center [799, 207] width 293 height 26
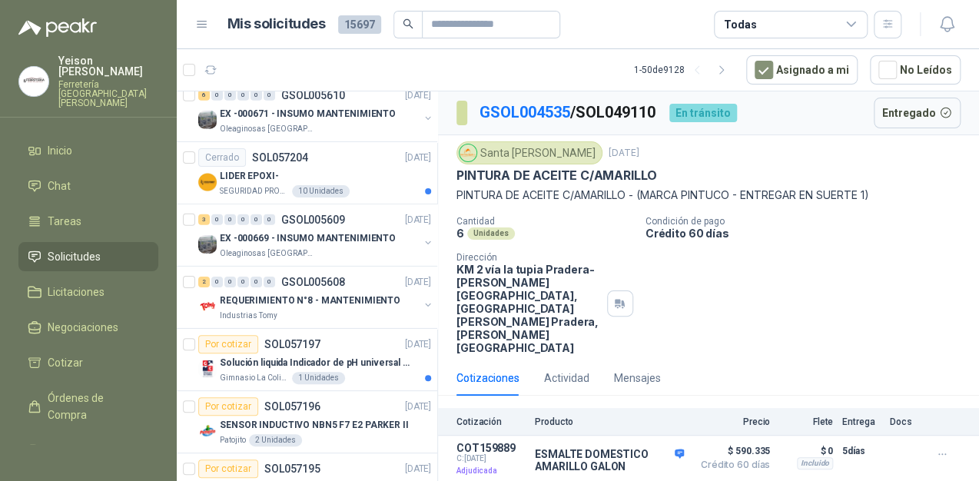
scroll to position [1992, 0]
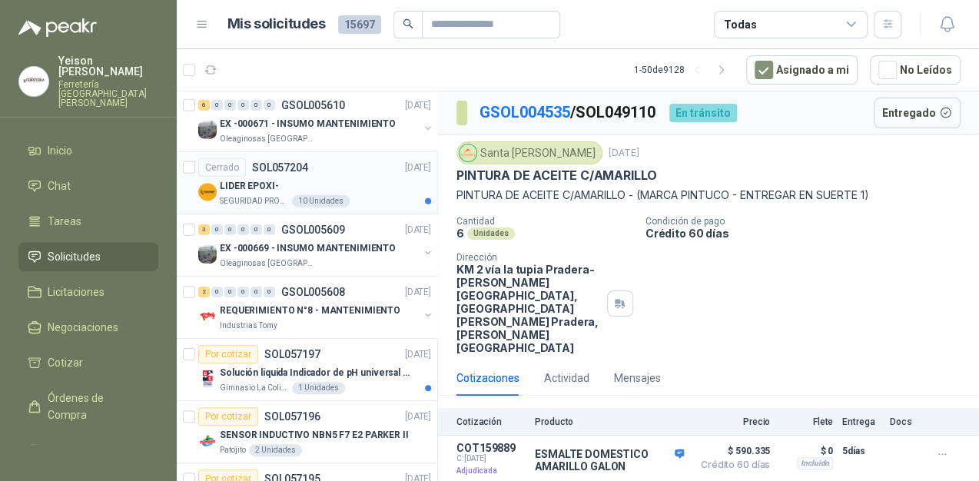
click at [274, 181] on p "LIDER EPOXI-" at bounding box center [249, 186] width 59 height 15
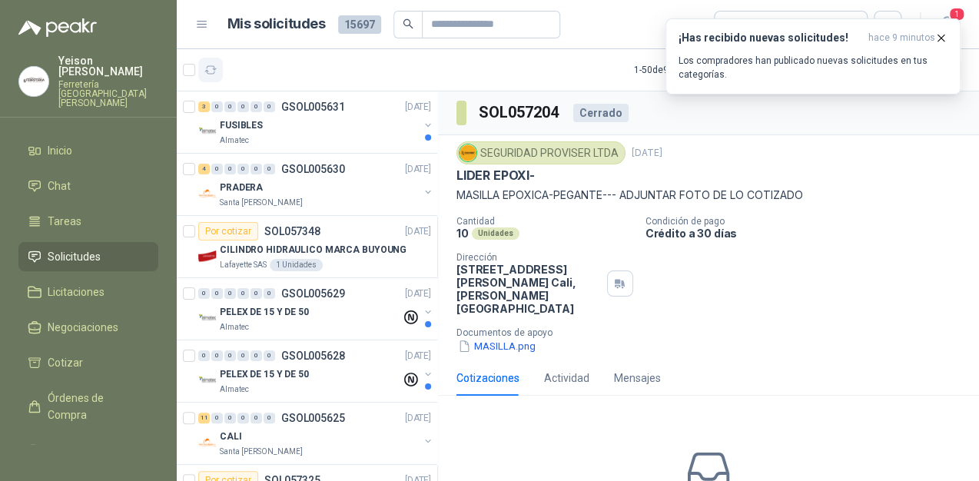
click at [218, 71] on button "button" at bounding box center [210, 70] width 25 height 25
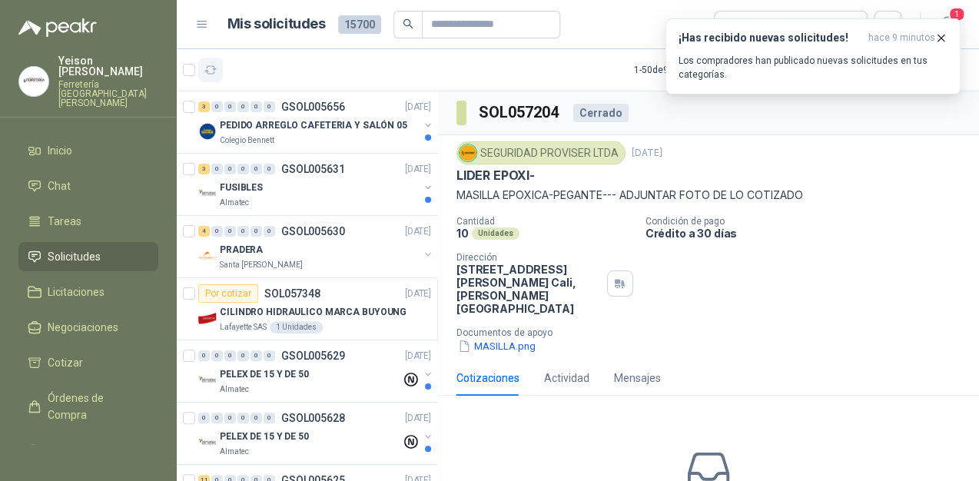
click at [206, 67] on icon "button" at bounding box center [210, 70] width 13 height 13
click at [217, 67] on button "button" at bounding box center [210, 70] width 25 height 25
click at [198, 58] on button "button" at bounding box center [210, 70] width 25 height 25
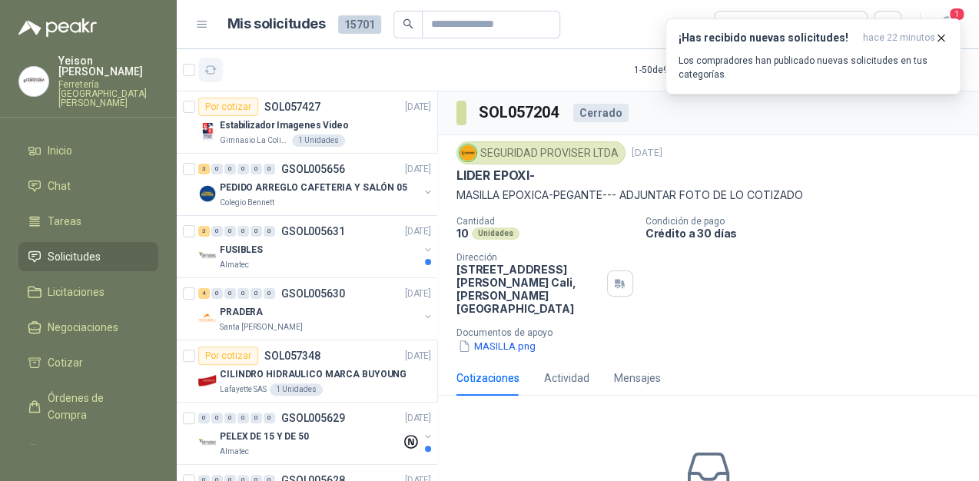
click at [198, 58] on button "button" at bounding box center [210, 70] width 25 height 25
click at [761, 35] on h3 "¡Has recibido nuevas solicitudes!" at bounding box center [767, 37] width 178 height 13
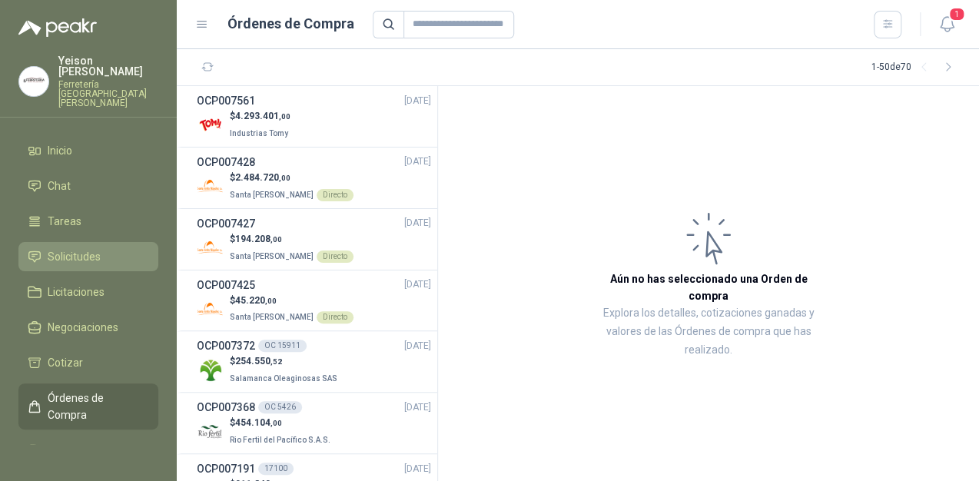
click at [74, 248] on span "Solicitudes" at bounding box center [74, 256] width 53 height 17
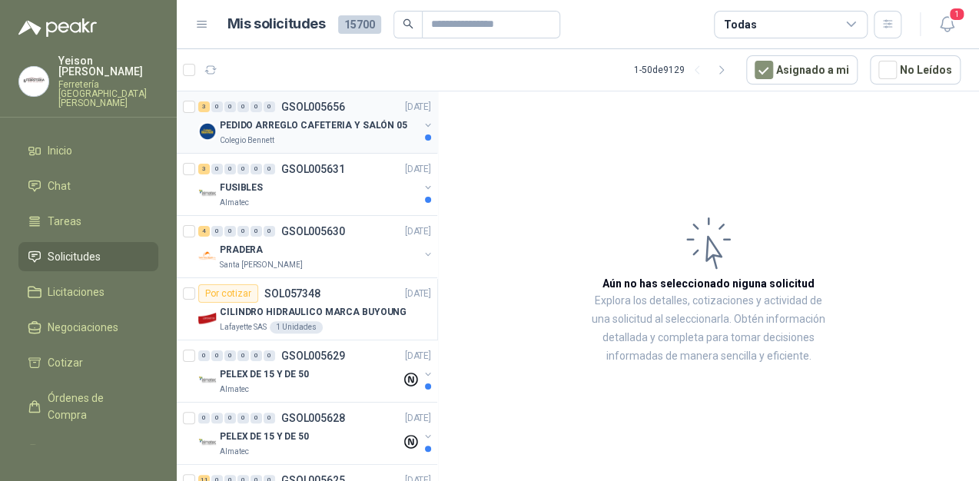
click at [298, 131] on p "PEDIDO ARREGLO CAFETERIA Y SALÓN 05" at bounding box center [313, 125] width 187 height 15
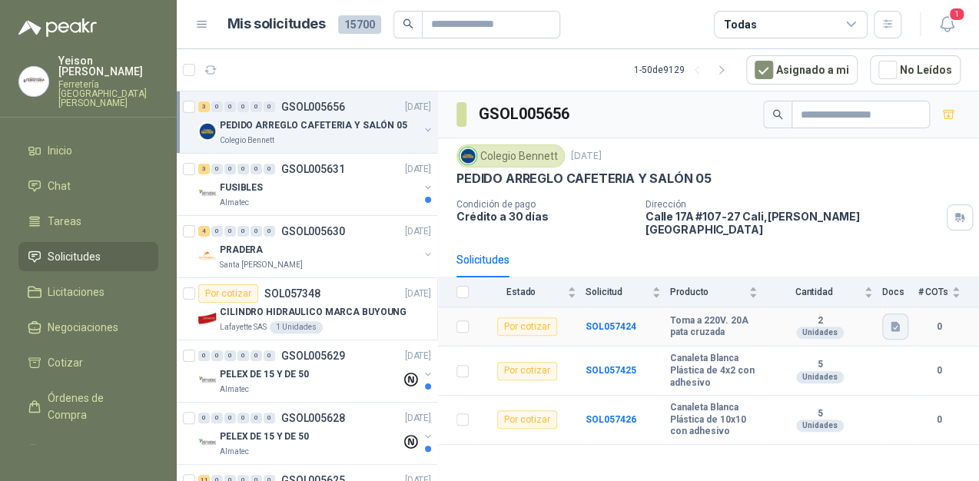
click at [891, 322] on icon "button" at bounding box center [894, 327] width 9 height 10
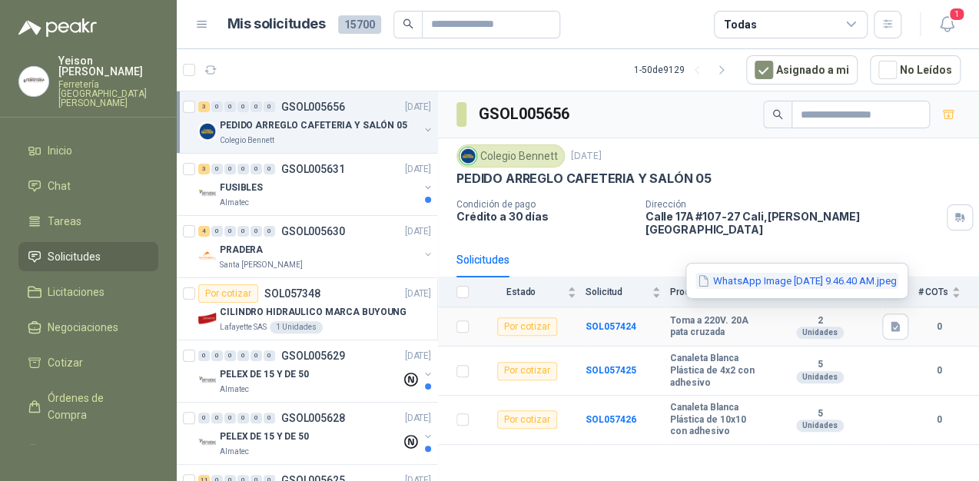
click at [758, 282] on button "WhatsApp Image 2025-09-25 at 9.46.40 AM.jpeg" at bounding box center [796, 281] width 203 height 16
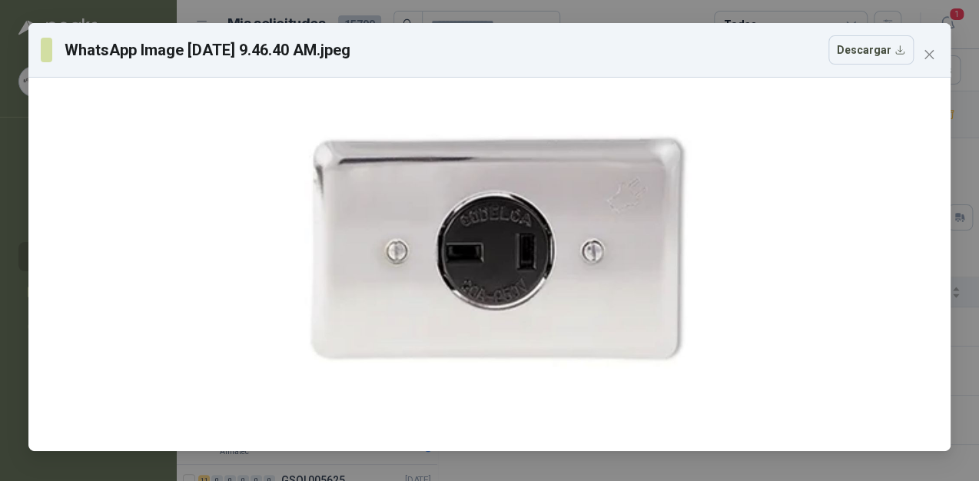
click at [922, 55] on span "Close" at bounding box center [928, 54] width 25 height 12
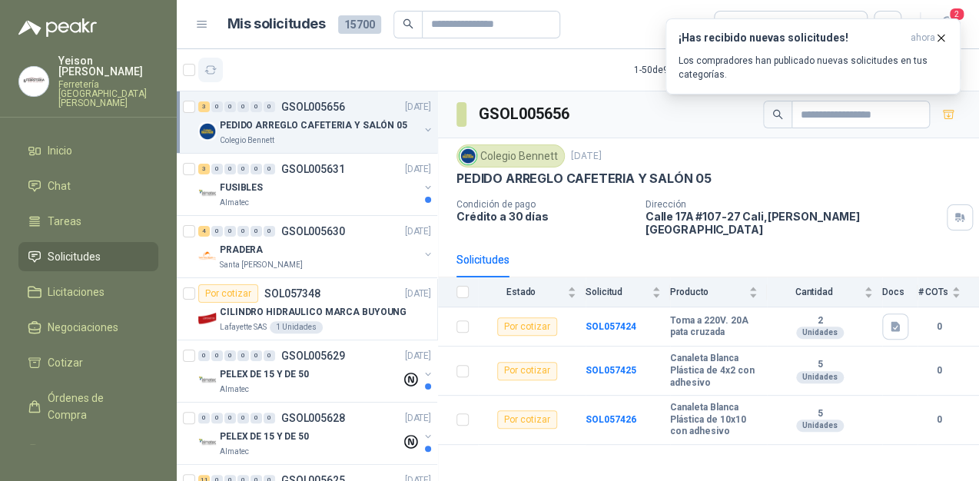
click at [204, 65] on icon "button" at bounding box center [210, 70] width 13 height 13
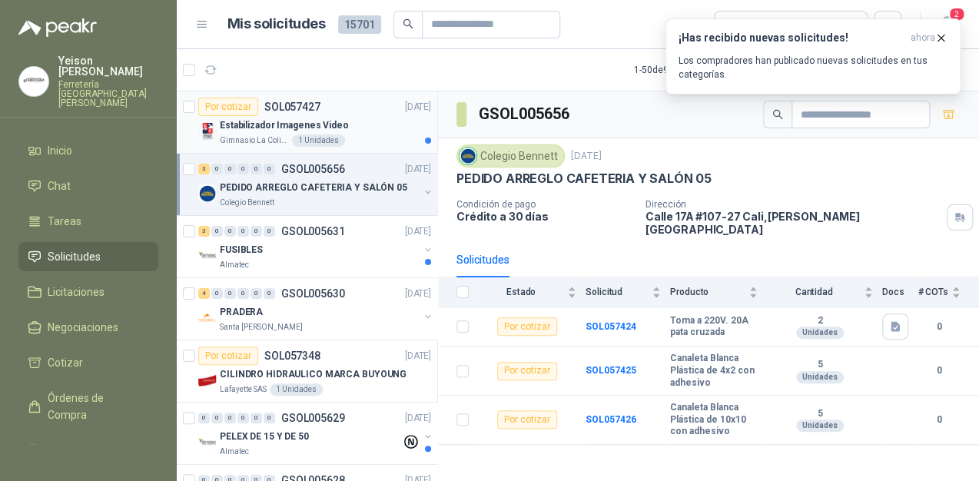
click at [319, 123] on p "Estabilizador Imagenes Video" at bounding box center [284, 125] width 129 height 15
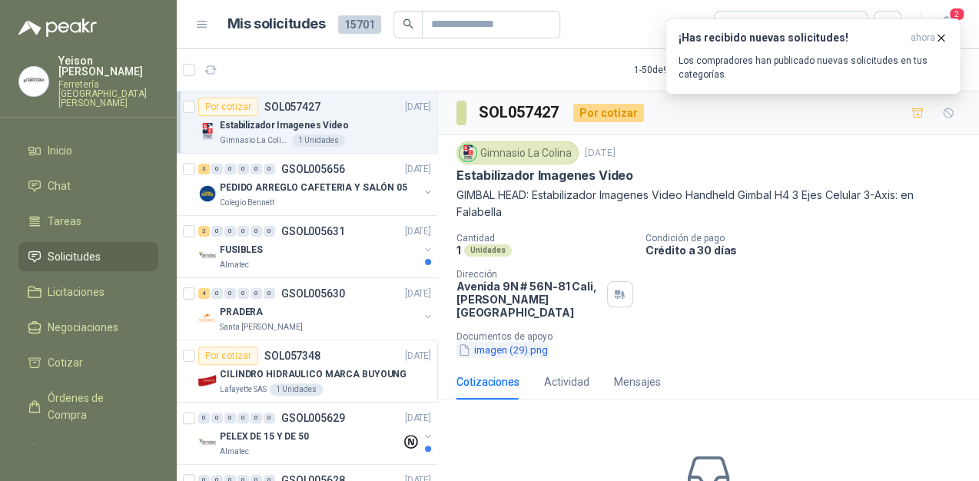
click at [509, 342] on button "imagen (29).png" at bounding box center [502, 350] width 93 height 16
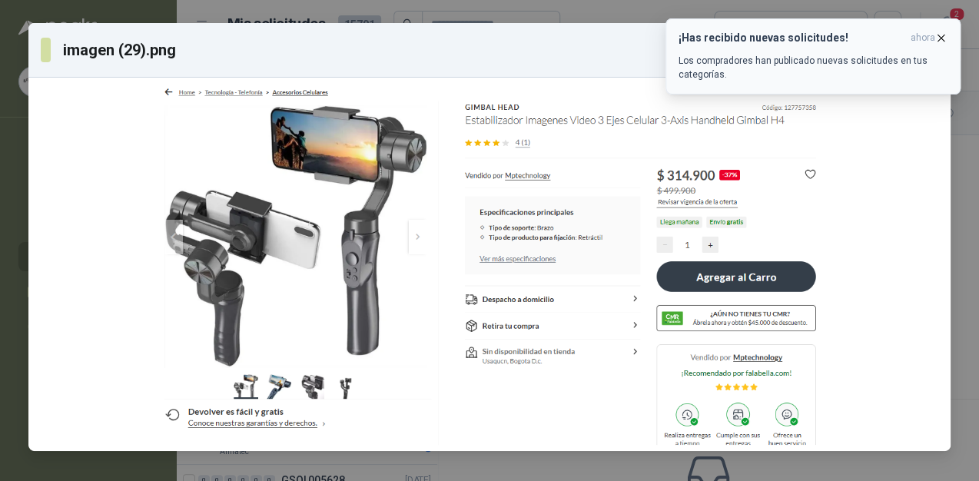
click at [937, 38] on icon "button" at bounding box center [940, 37] width 13 height 13
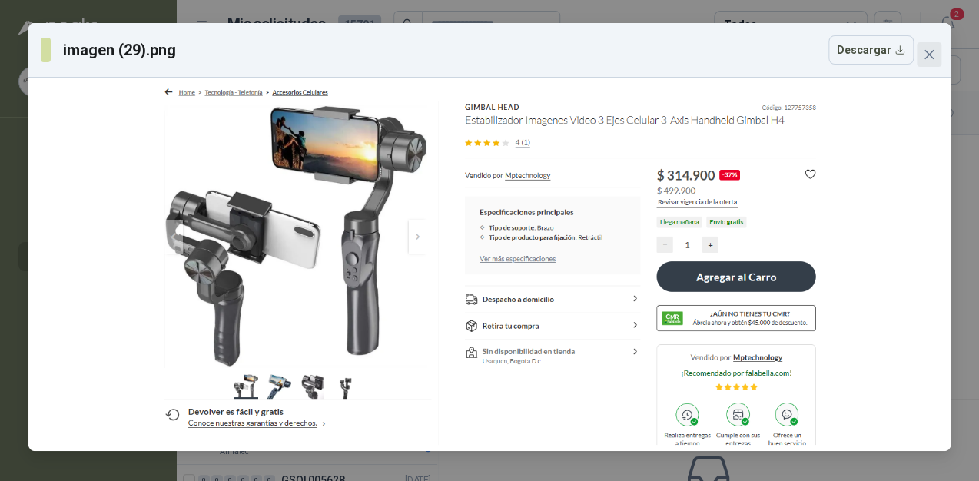
click at [922, 50] on icon "close" at bounding box center [928, 54] width 12 height 12
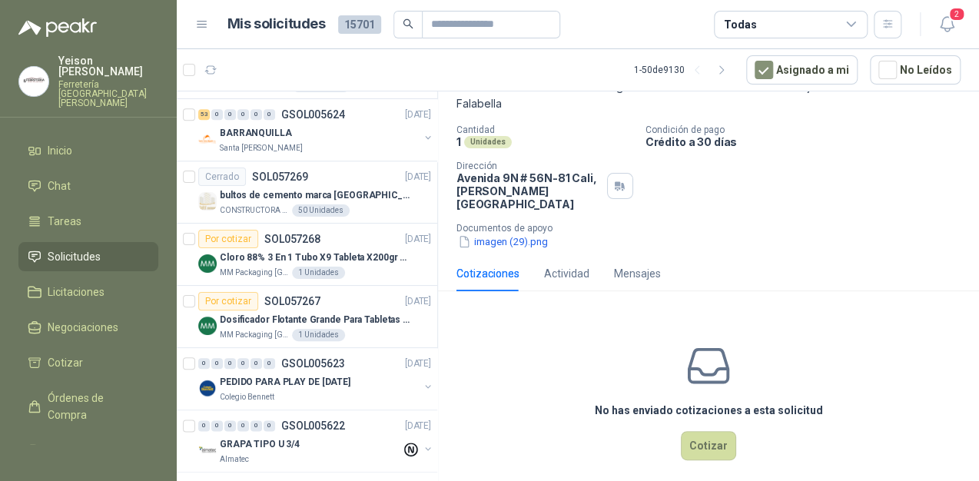
scroll to position [860, 0]
